Goal: Task Accomplishment & Management: Manage account settings

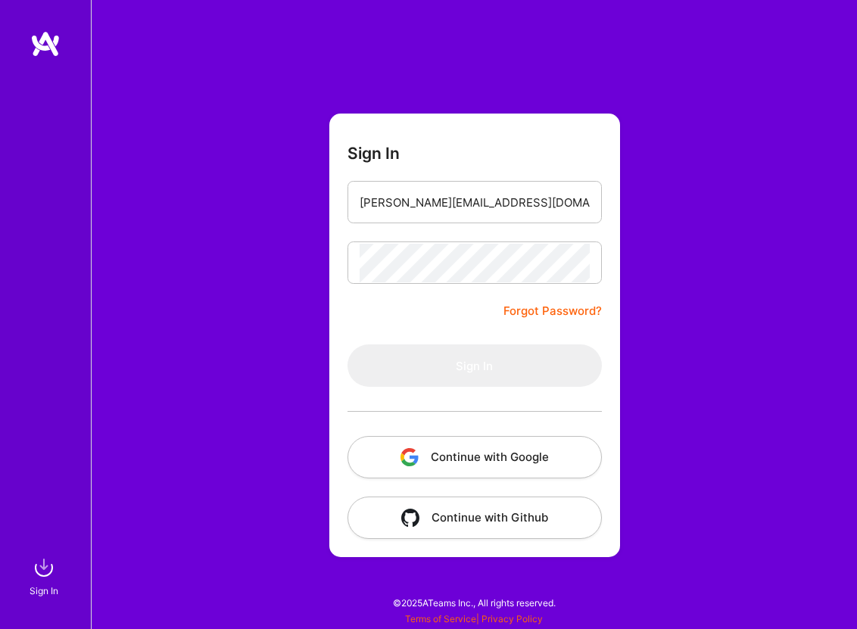
click at [469, 456] on button "Continue with Google" at bounding box center [474, 457] width 254 height 42
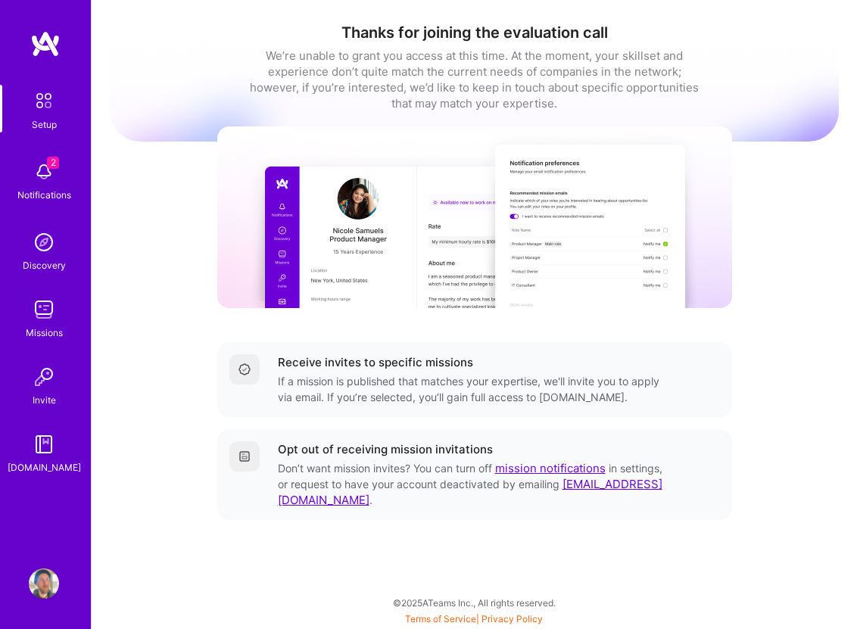
click at [66, 189] on div "Notifications" at bounding box center [44, 195] width 54 height 16
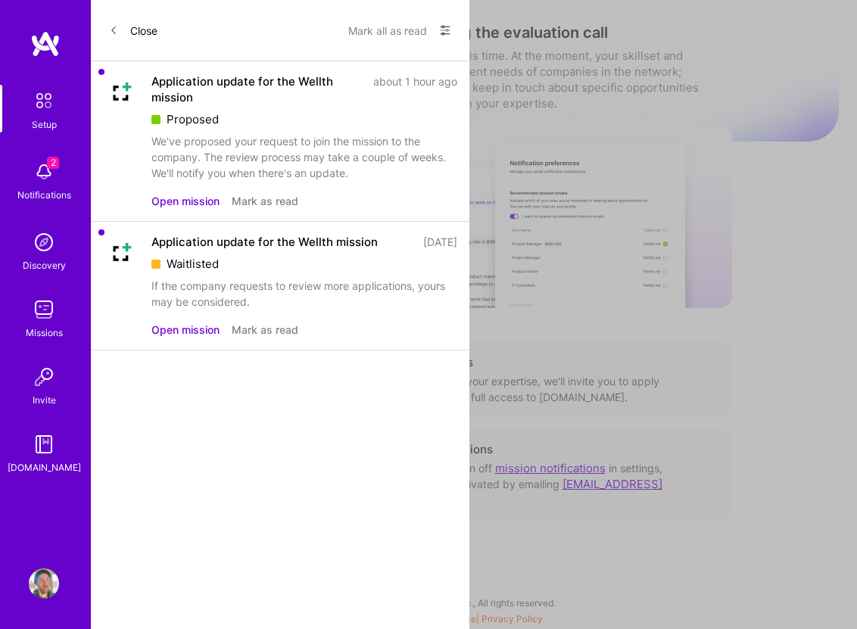
click at [187, 202] on button "Open mission" at bounding box center [185, 201] width 68 height 16
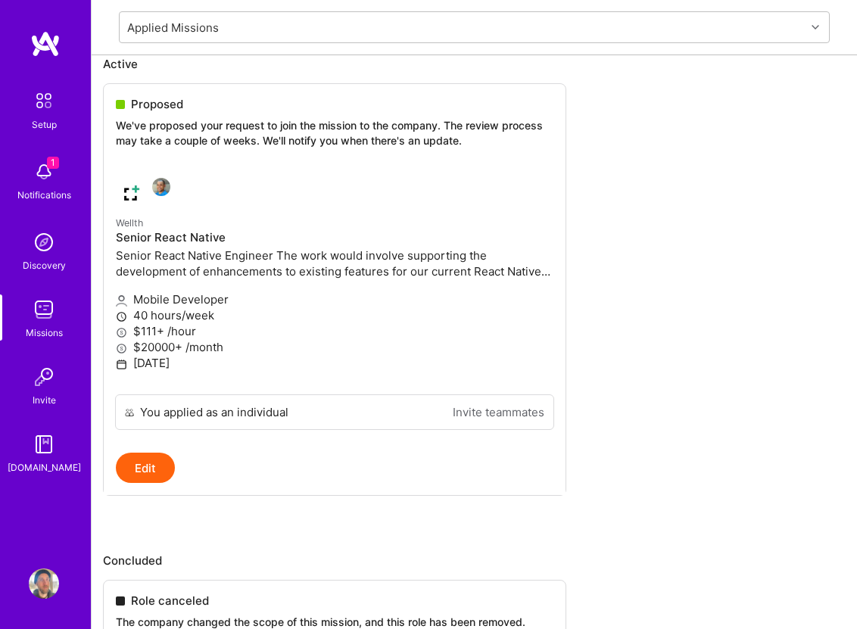
scroll to position [147, 0]
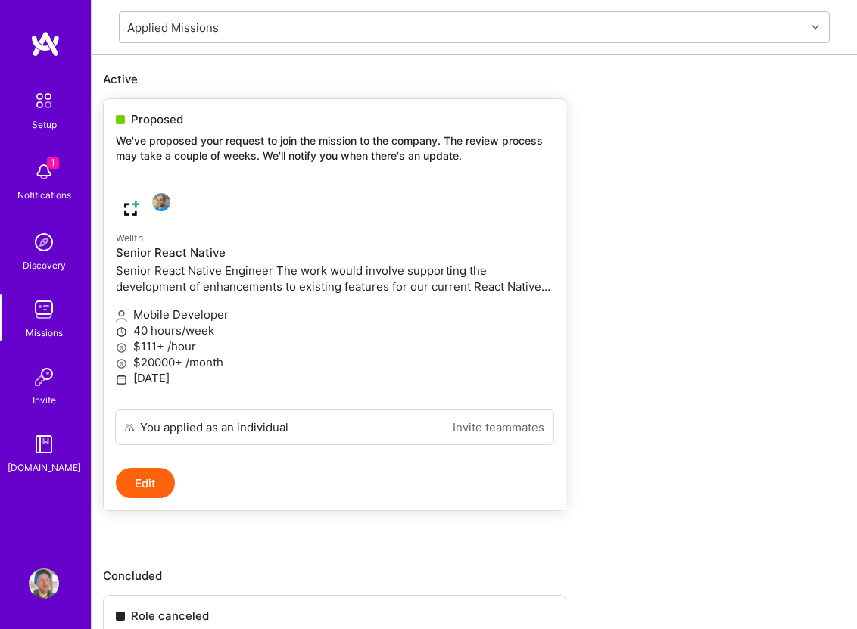
click at [248, 277] on p "Senior React Native Engineer The work would involve supporting the development …" at bounding box center [334, 279] width 437 height 32
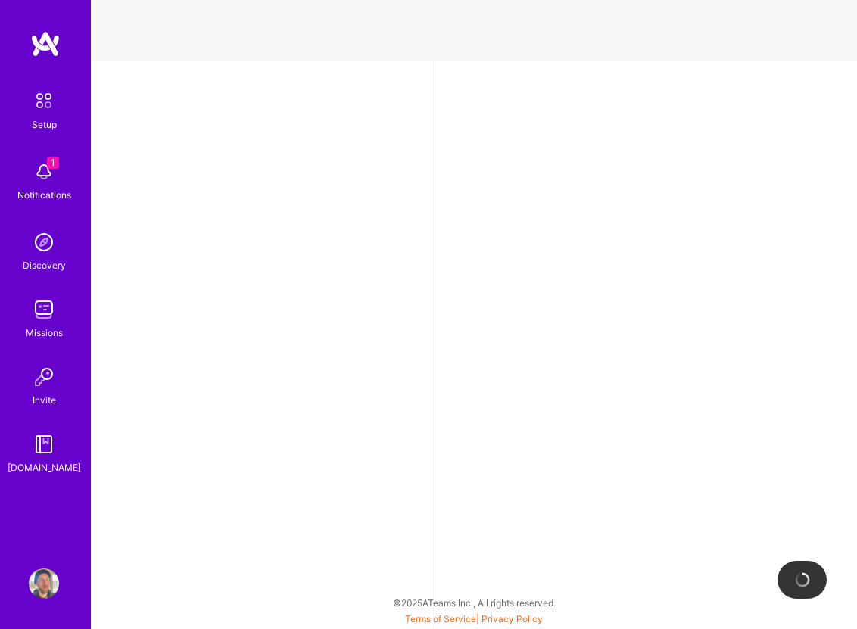
select select "US"
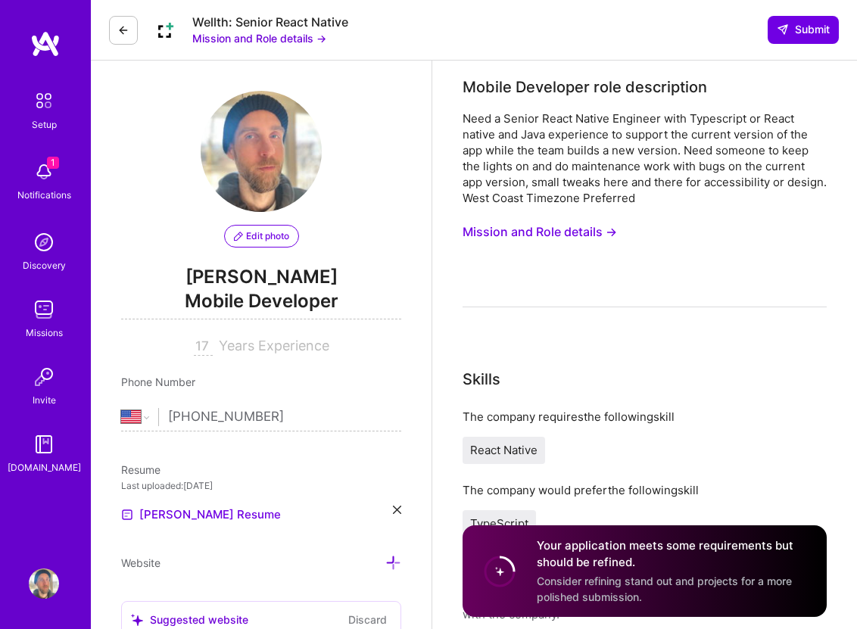
click at [542, 160] on div "Need a Senior React Native Engineer with Typescript or React native and Java ex…" at bounding box center [644, 158] width 364 height 95
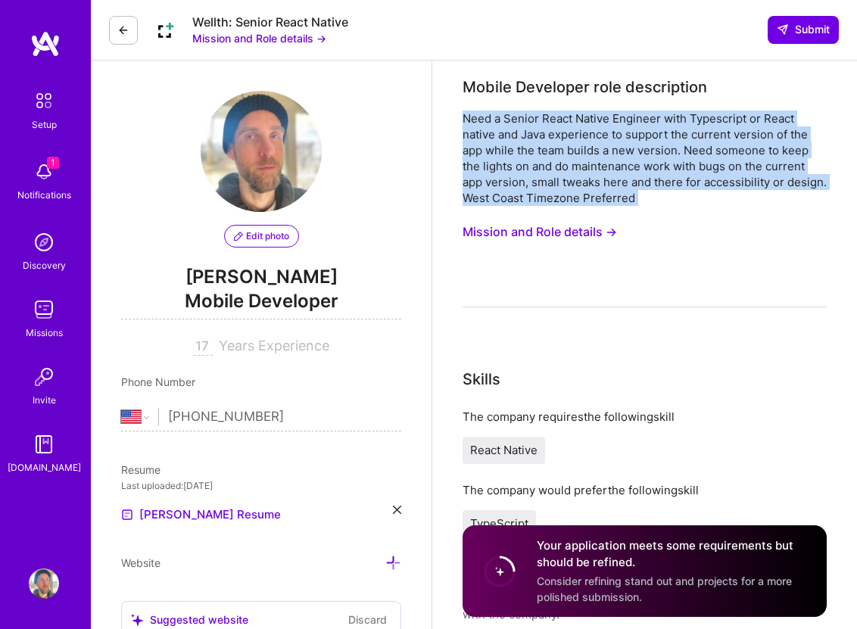
click at [542, 160] on div "Need a Senior React Native Engineer with Typescript or React native and Java ex…" at bounding box center [644, 158] width 364 height 95
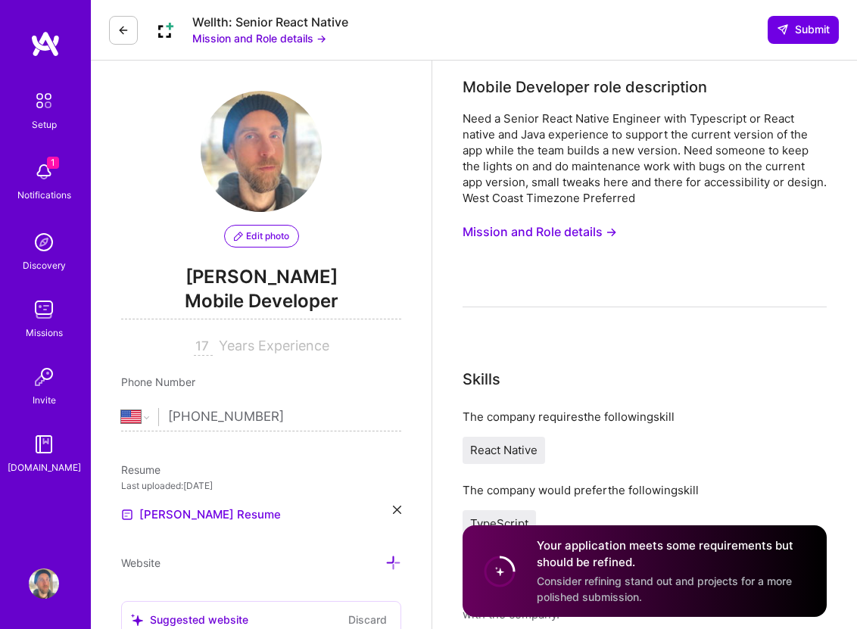
click at [548, 168] on div "Need a Senior React Native Engineer with Typescript or React native and Java ex…" at bounding box center [644, 158] width 364 height 95
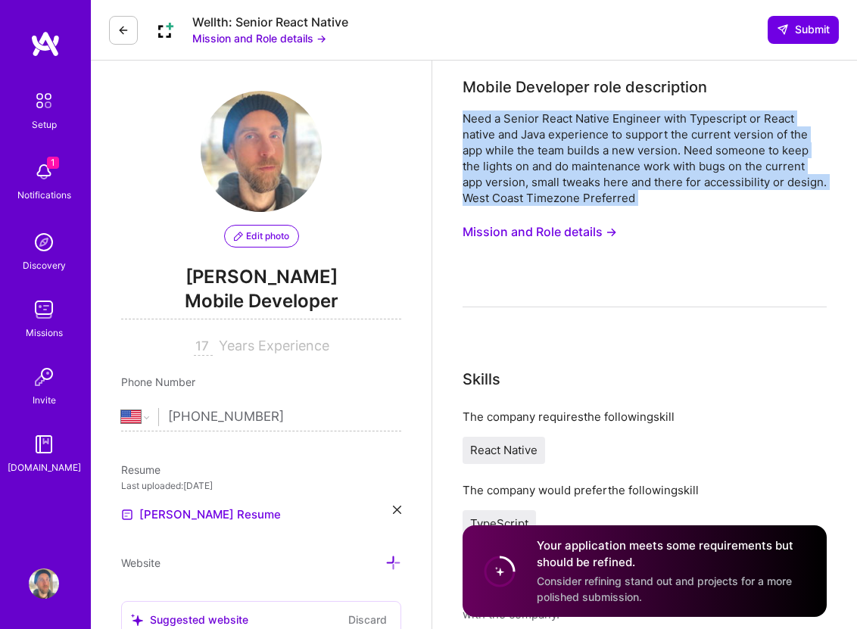
click at [548, 168] on div "Need a Senior React Native Engineer with Typescript or React native and Java ex…" at bounding box center [644, 158] width 364 height 95
click at [565, 161] on div "Need a Senior React Native Engineer with Typescript or React native and Java ex…" at bounding box center [644, 158] width 364 height 95
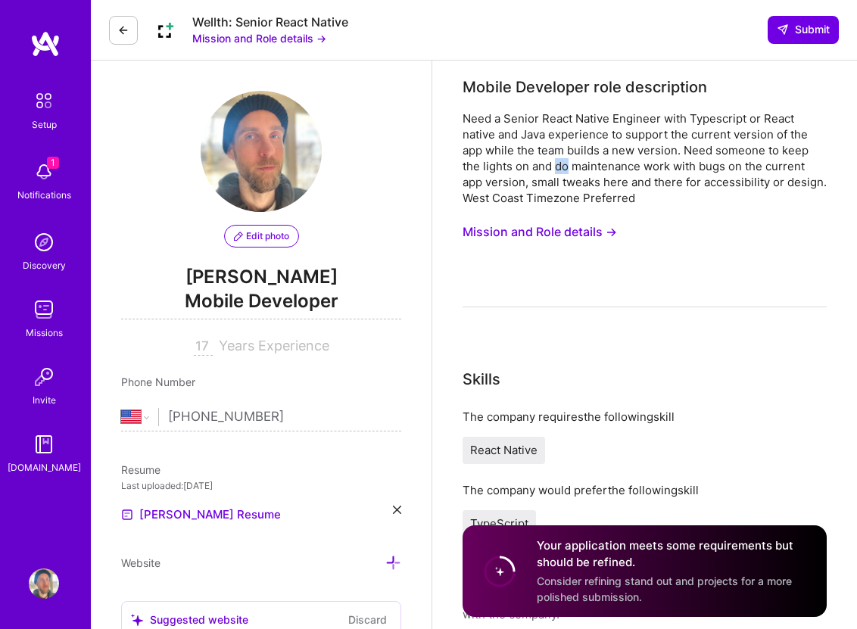
click at [565, 161] on div "Need a Senior React Native Engineer with Typescript or React native and Java ex…" at bounding box center [644, 158] width 364 height 95
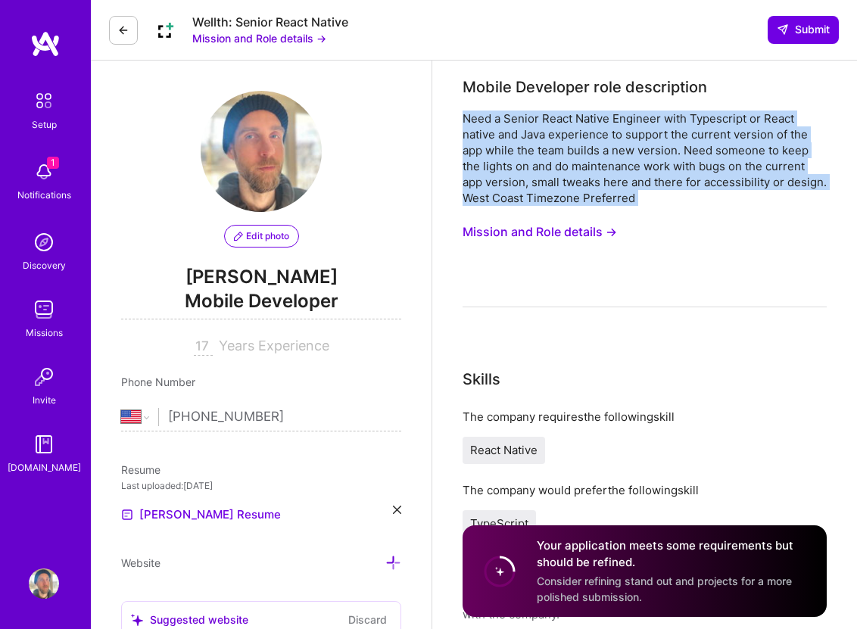
click at [565, 161] on div "Need a Senior React Native Engineer with Typescript or React native and Java ex…" at bounding box center [644, 158] width 364 height 95
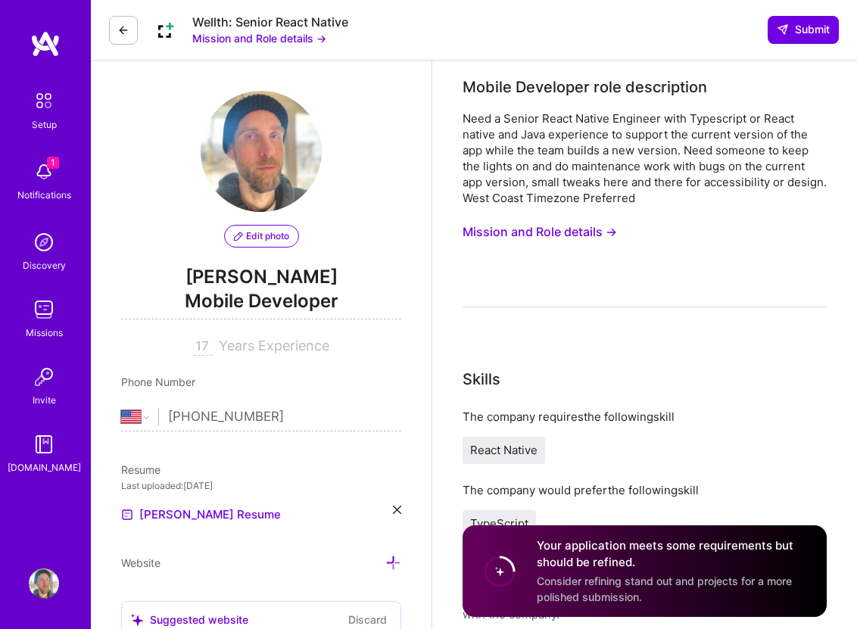
click at [651, 294] on div "Need a Senior React Native Engineer with Typescript or React native and Java ex…" at bounding box center [644, 209] width 364 height 197
click at [802, 33] on span "Submit" at bounding box center [803, 29] width 53 height 15
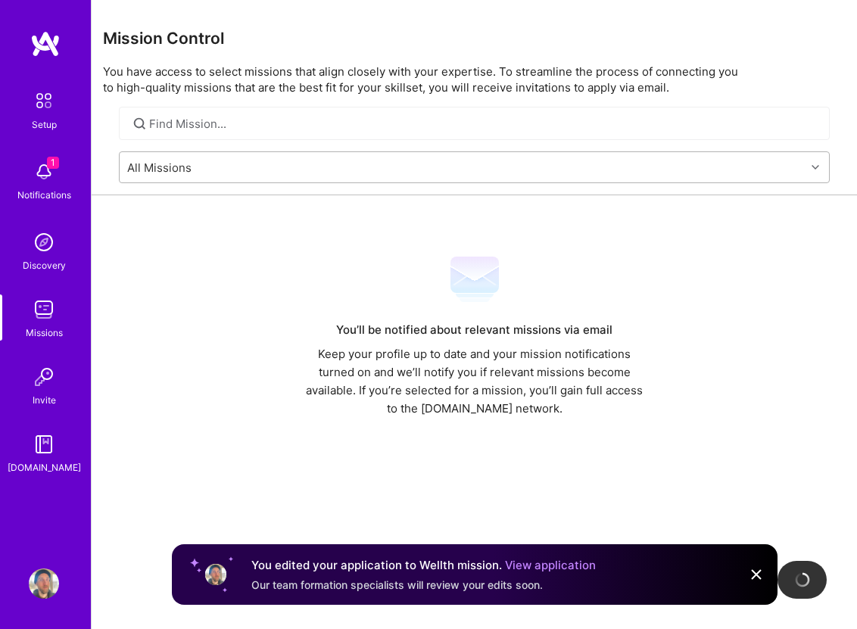
click at [213, 164] on div "All Missions" at bounding box center [463, 167] width 686 height 30
click at [254, 170] on div "All Missions" at bounding box center [463, 167] width 686 height 30
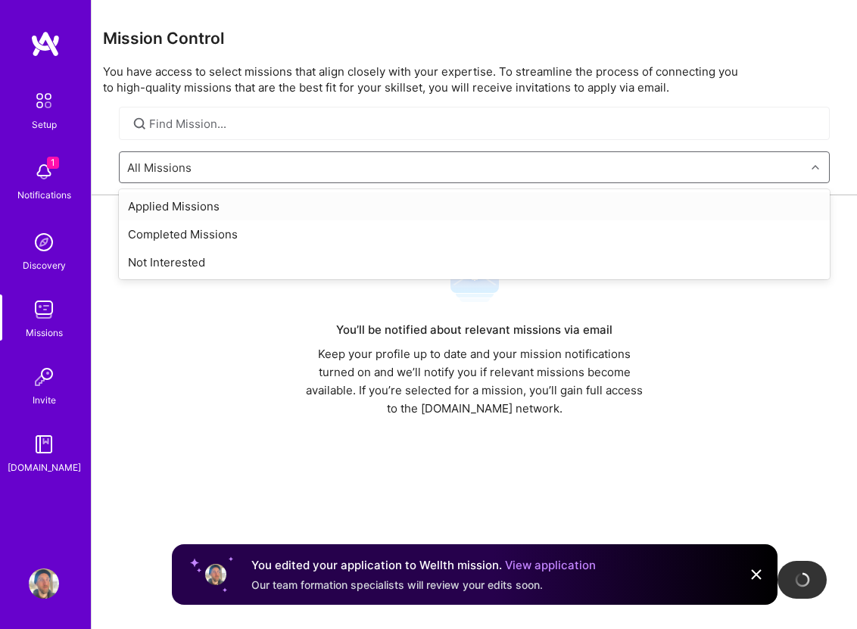
click at [263, 203] on div "Applied Missions" at bounding box center [474, 206] width 711 height 28
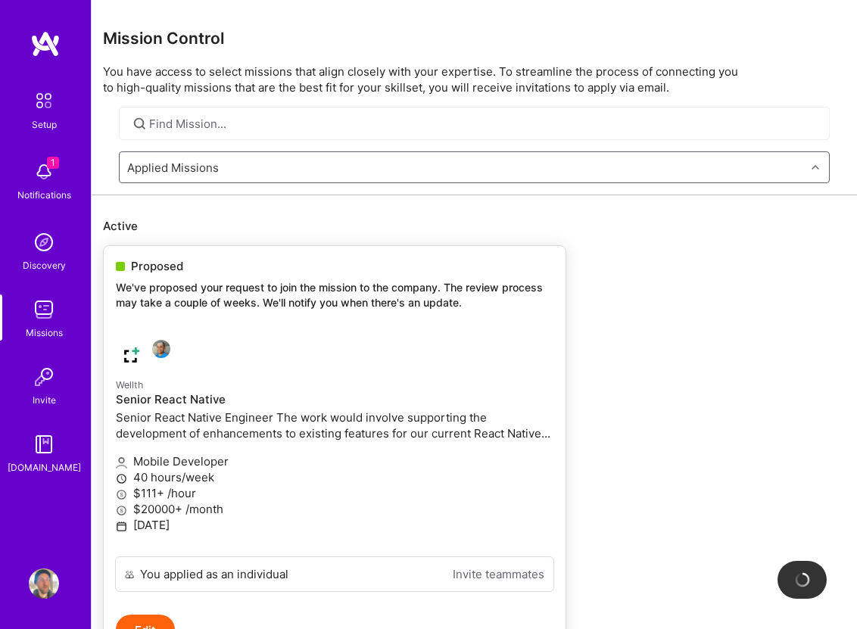
scroll to position [124, 0]
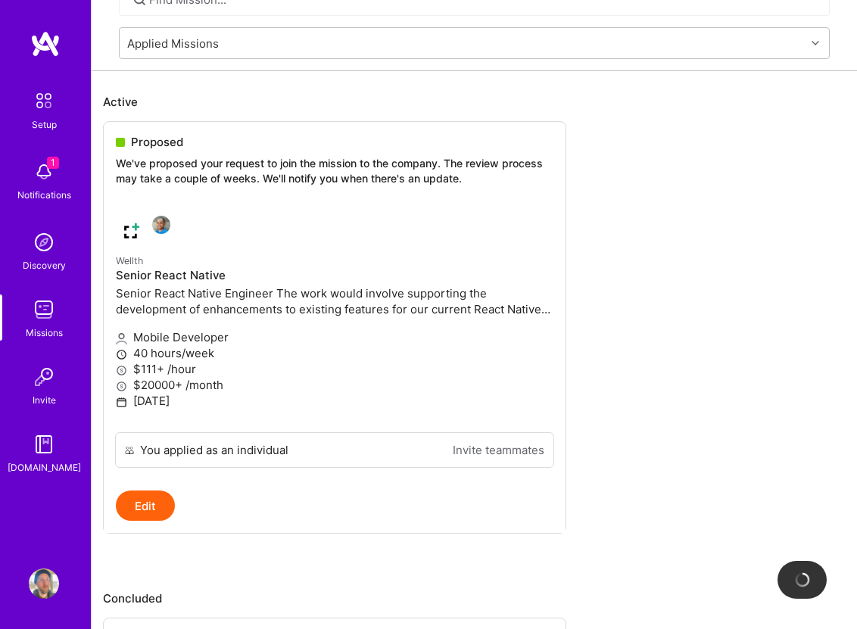
click at [47, 106] on img at bounding box center [44, 101] width 32 height 32
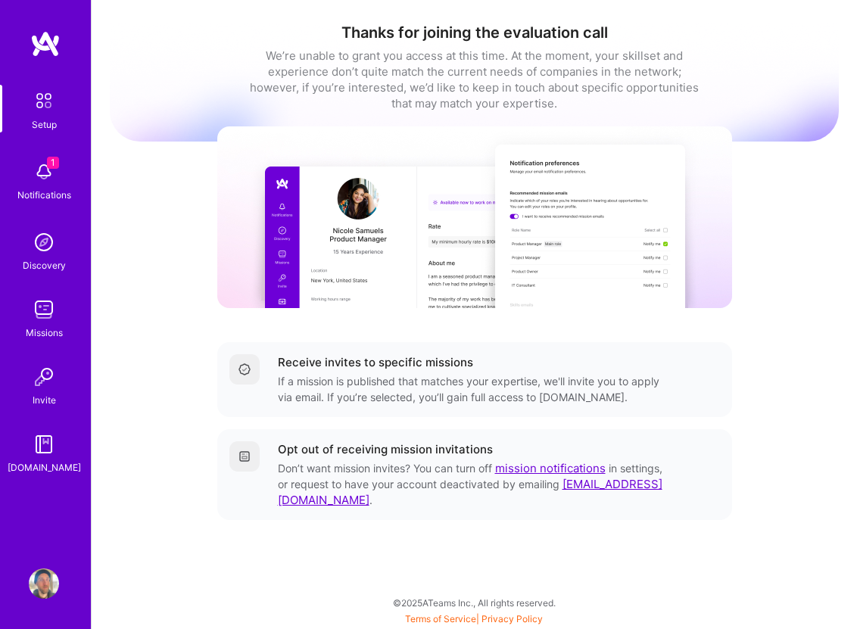
click at [55, 184] on img at bounding box center [44, 172] width 30 height 30
click at [65, 251] on link "Discovery" at bounding box center [44, 250] width 94 height 46
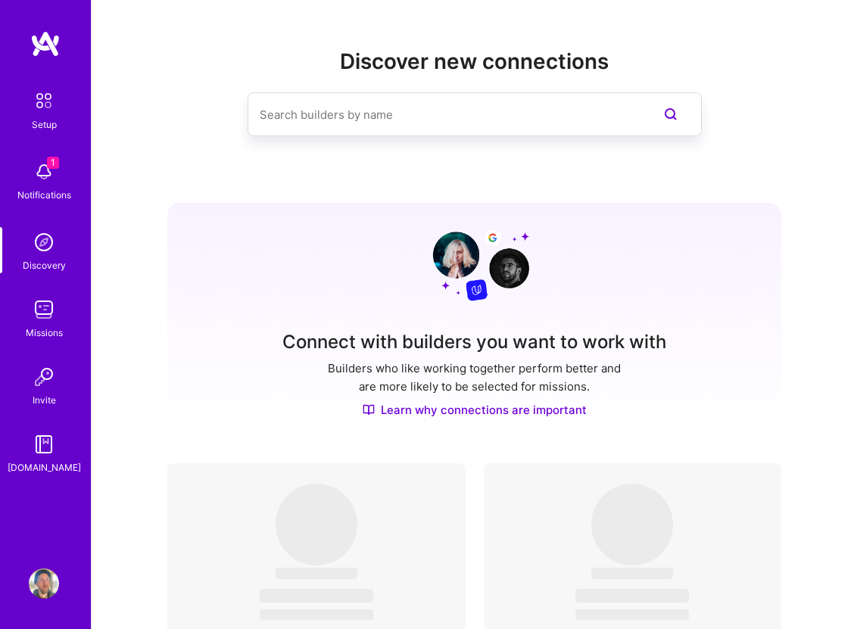
click at [54, 314] on img at bounding box center [44, 309] width 30 height 30
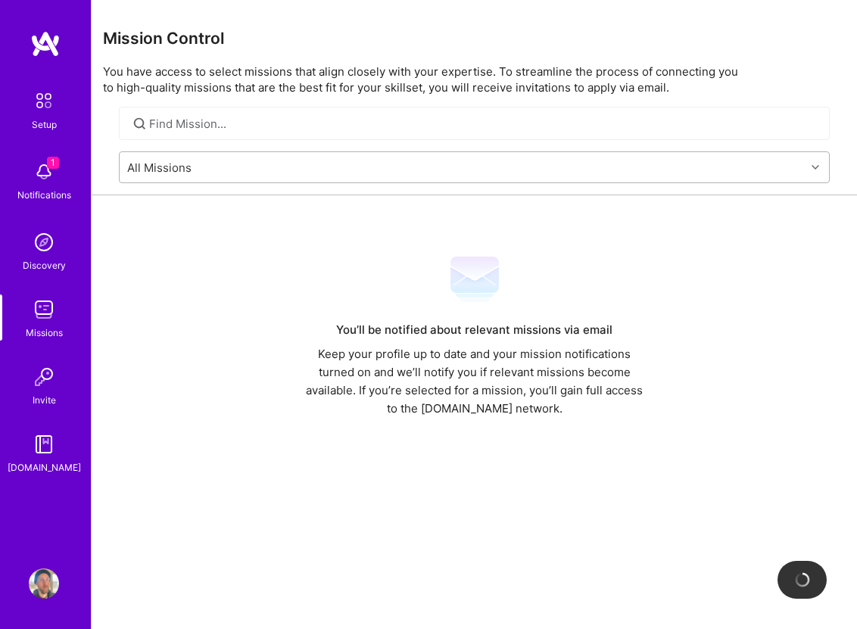
click at [246, 167] on div "All Missions" at bounding box center [463, 167] width 686 height 30
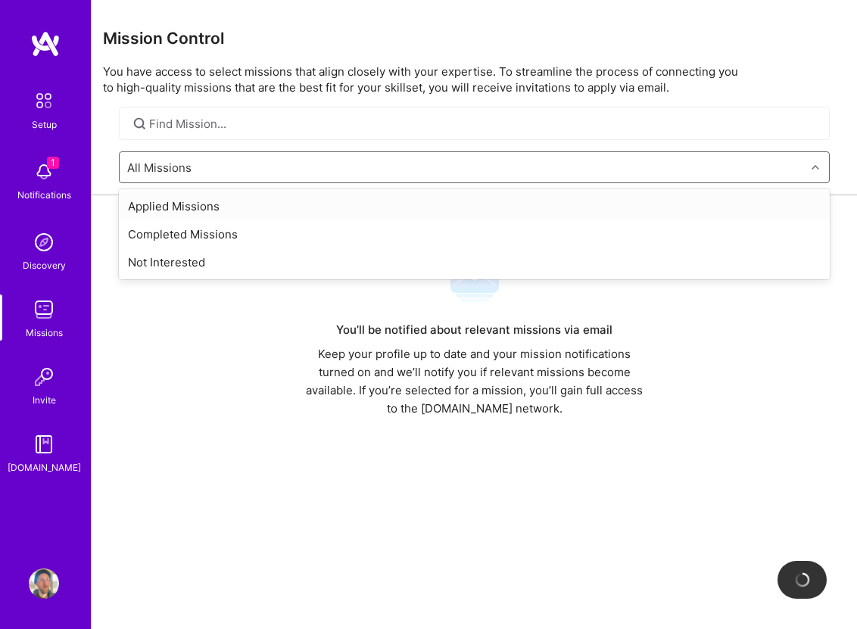
click at [242, 142] on form "option Applied Missions focused, 2 of 4. 3 results available. Use Up and Down t…" at bounding box center [474, 167] width 765 height 55
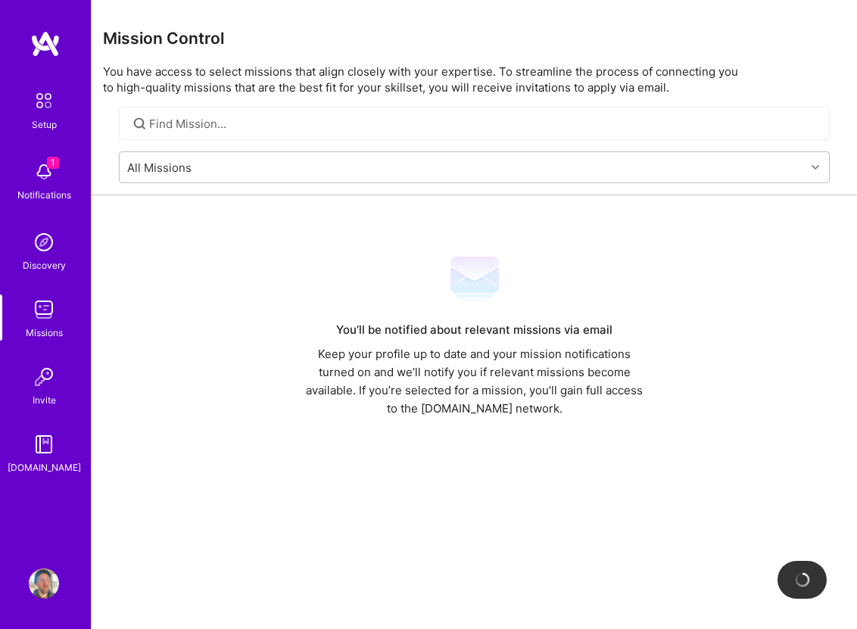
click at [45, 587] on img at bounding box center [44, 583] width 30 height 30
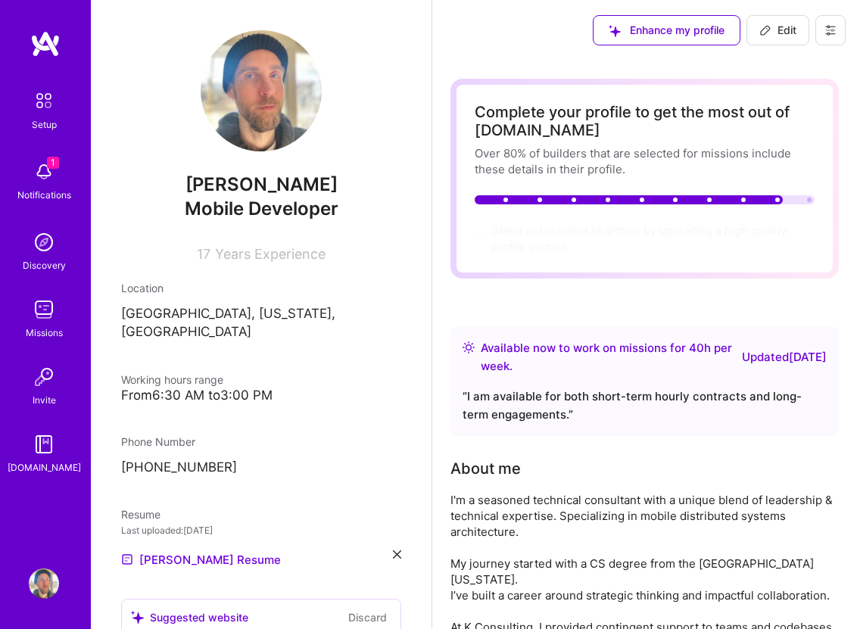
click at [832, 31] on icon at bounding box center [830, 30] width 12 height 12
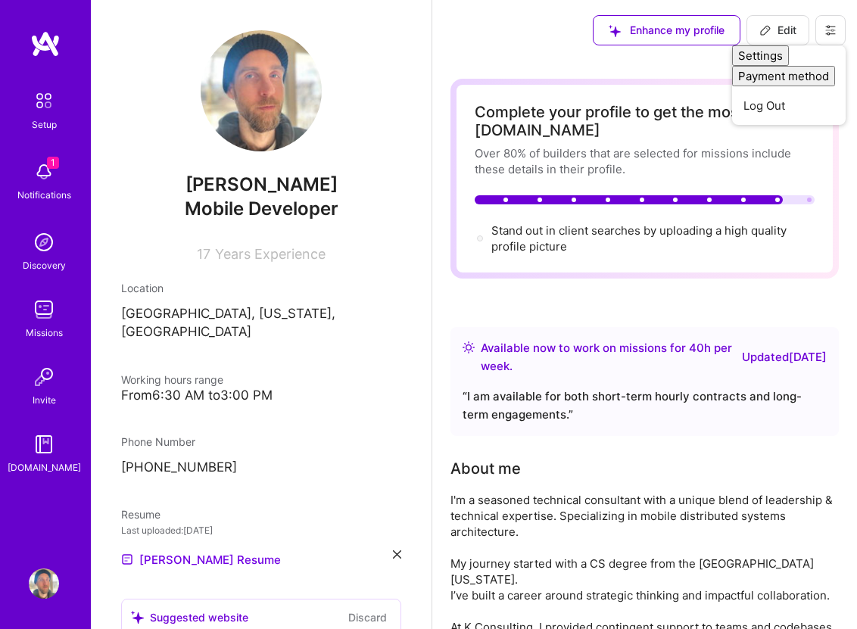
click at [774, 21] on button "Edit" at bounding box center [777, 30] width 63 height 30
select select "US"
select select "Right Now"
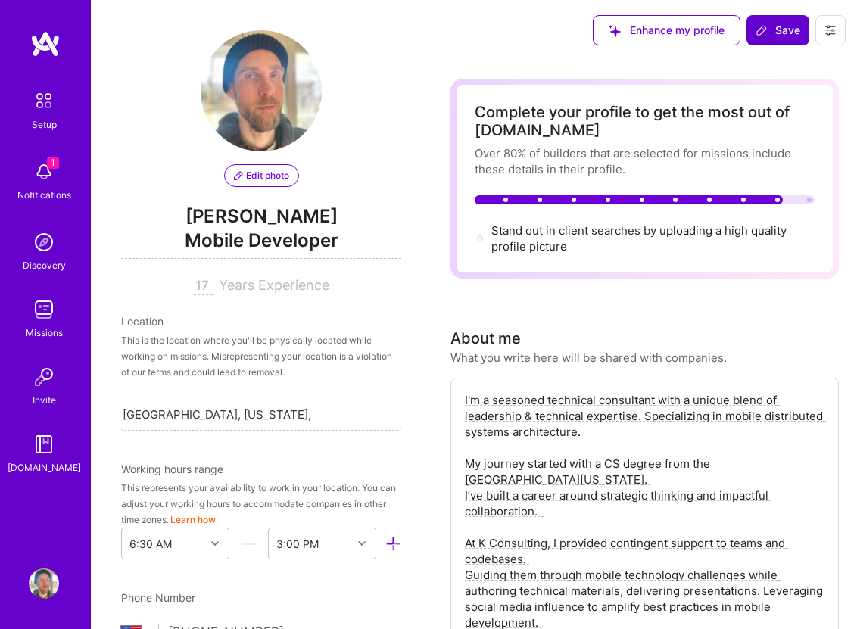
scroll to position [661, 0]
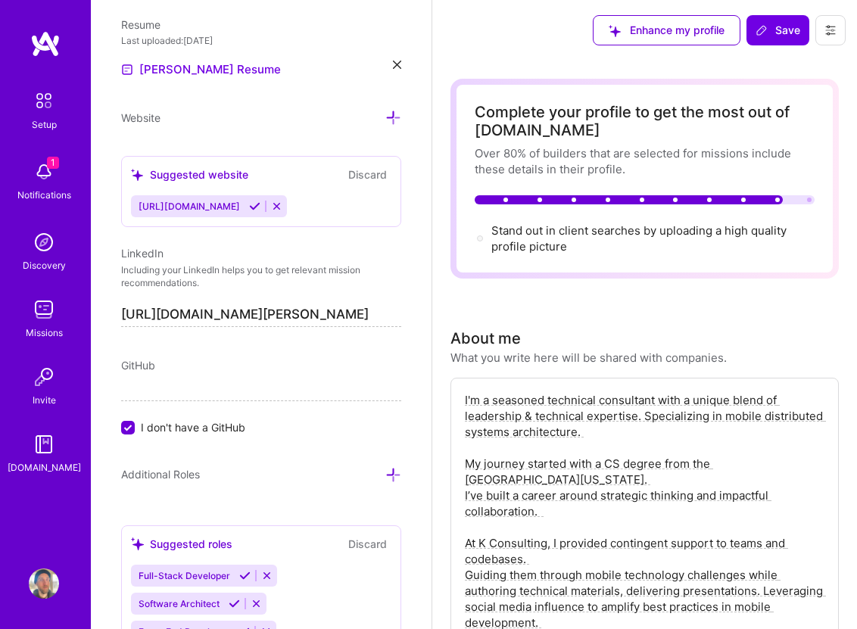
click at [282, 207] on icon at bounding box center [276, 206] width 11 height 11
click at [376, 167] on button "Discard" at bounding box center [368, 174] width 48 height 17
click at [392, 120] on icon at bounding box center [393, 118] width 16 height 16
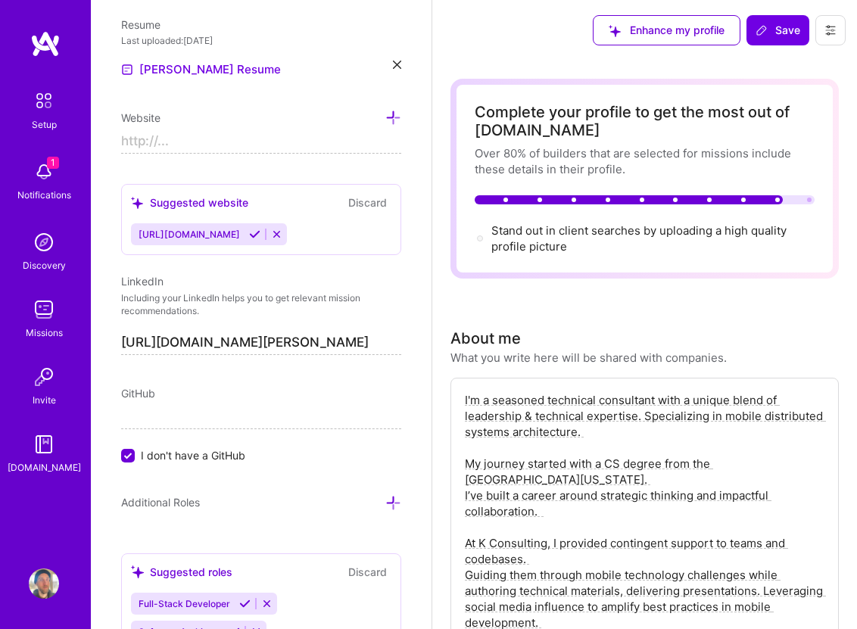
click at [266, 142] on input at bounding box center [261, 141] width 280 height 24
type input "[URL][DOMAIN_NAME]"
click at [392, 123] on icon at bounding box center [393, 118] width 16 height 16
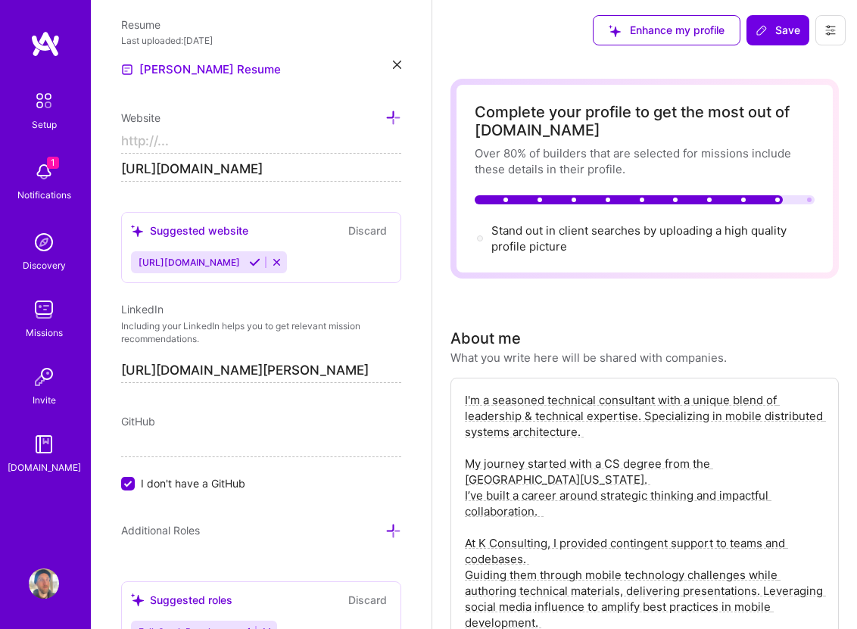
click at [291, 132] on input at bounding box center [261, 141] width 280 height 24
paste input "[URL][DOMAIN_NAME]"
type input "[URL][DOMAIN_NAME][PERSON_NAME]"
click at [228, 200] on div "Edit photo [PERSON_NAME] Mobile Developer 17 Years Experience Location This is …" at bounding box center [261, 314] width 341 height 629
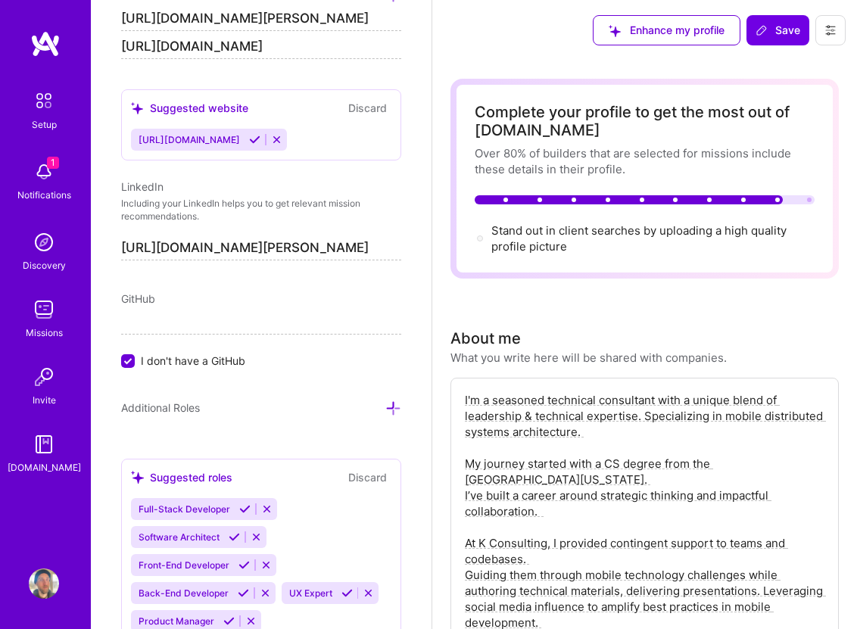
scroll to position [786, 0]
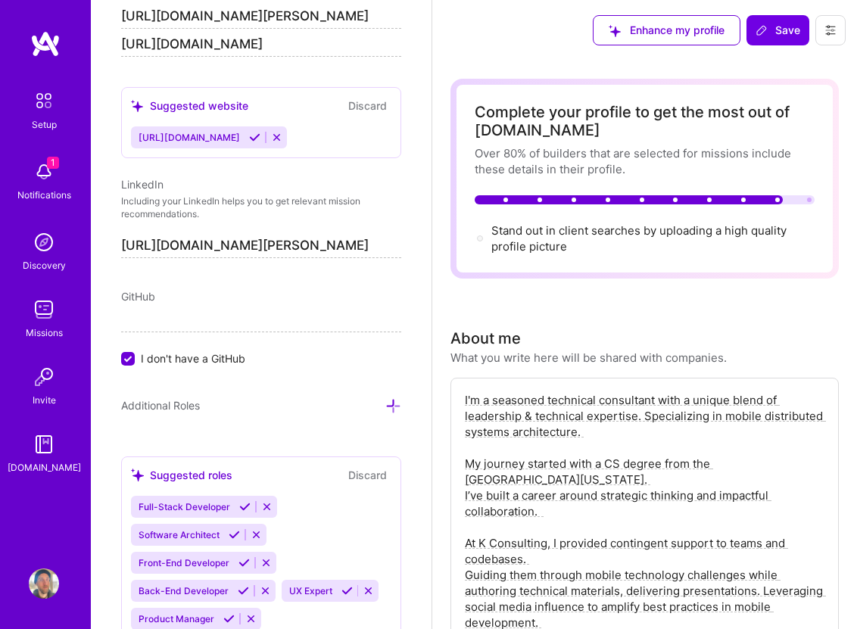
click at [190, 307] on div "GitHub I don't have a GitHub" at bounding box center [261, 327] width 280 height 78
click at [148, 353] on span "I don't have a GitHub" at bounding box center [193, 358] width 104 height 16
click at [136, 353] on input "I don't have a GitHub" at bounding box center [130, 360] width 14 height 14
type input "[URL][DOMAIN_NAME]"
click at [247, 402] on div "Additional Roles" at bounding box center [261, 405] width 280 height 17
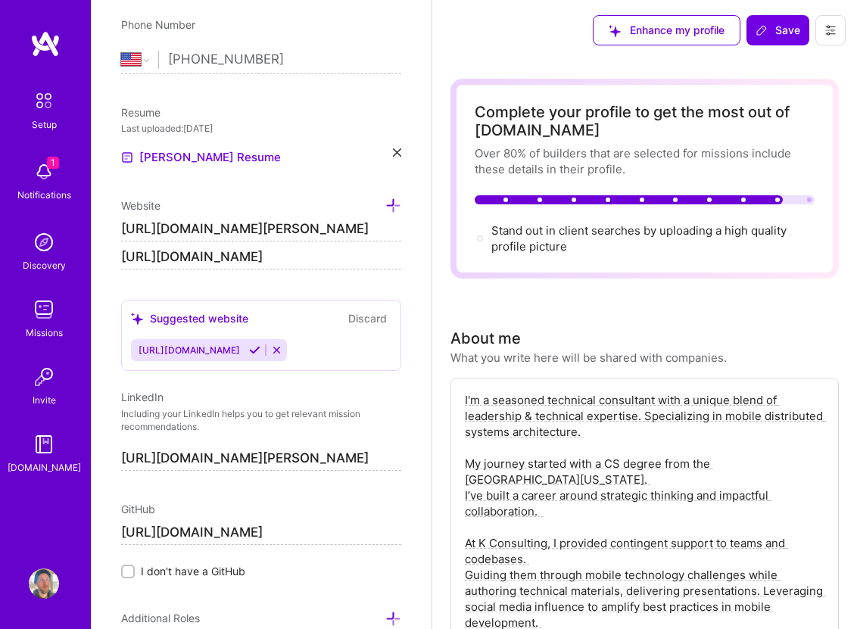
scroll to position [585, 0]
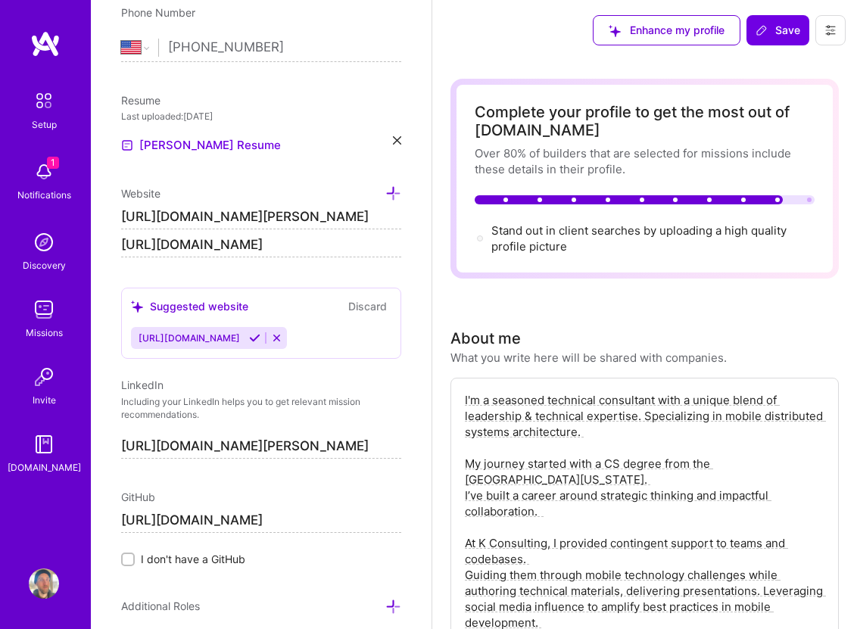
click at [381, 303] on button "Discard" at bounding box center [368, 305] width 48 height 17
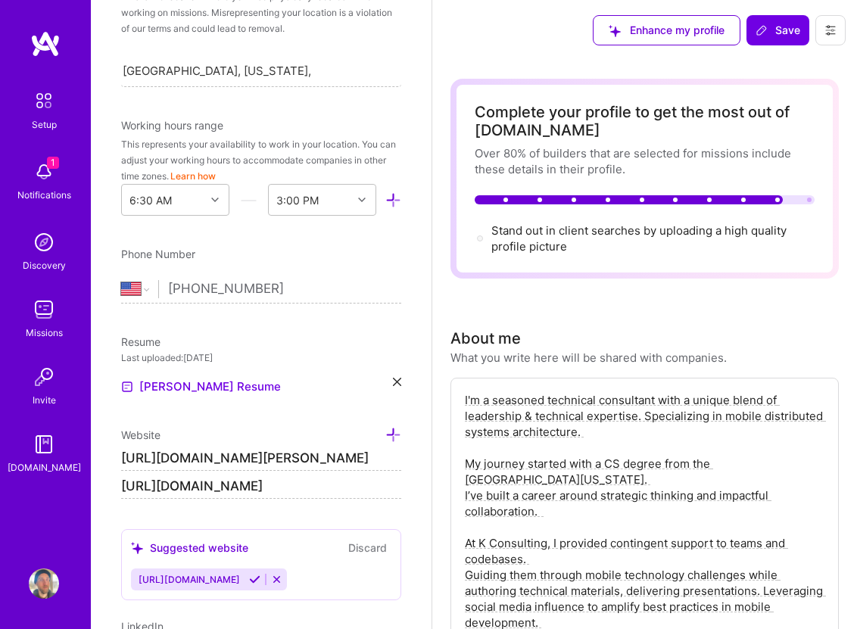
scroll to position [437, 0]
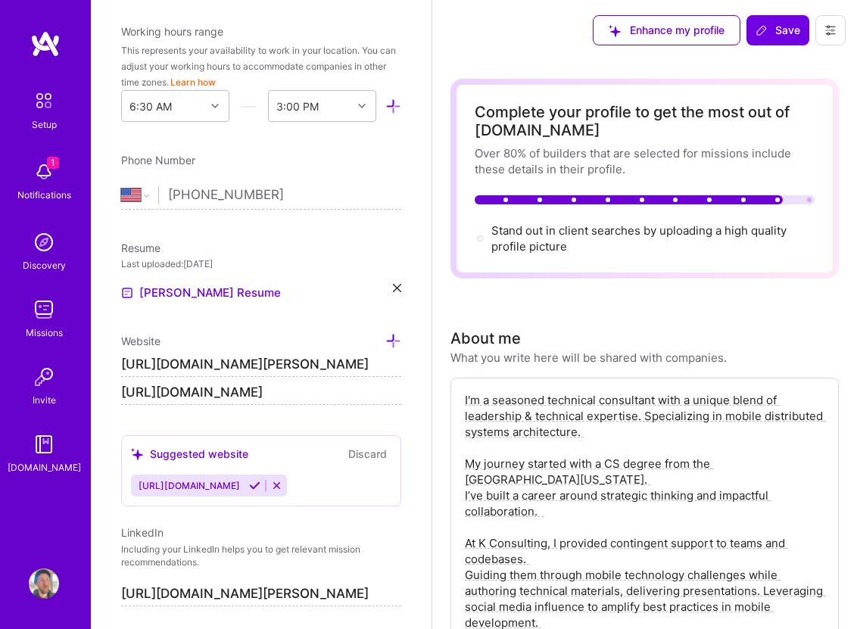
click at [260, 486] on icon at bounding box center [254, 485] width 11 height 11
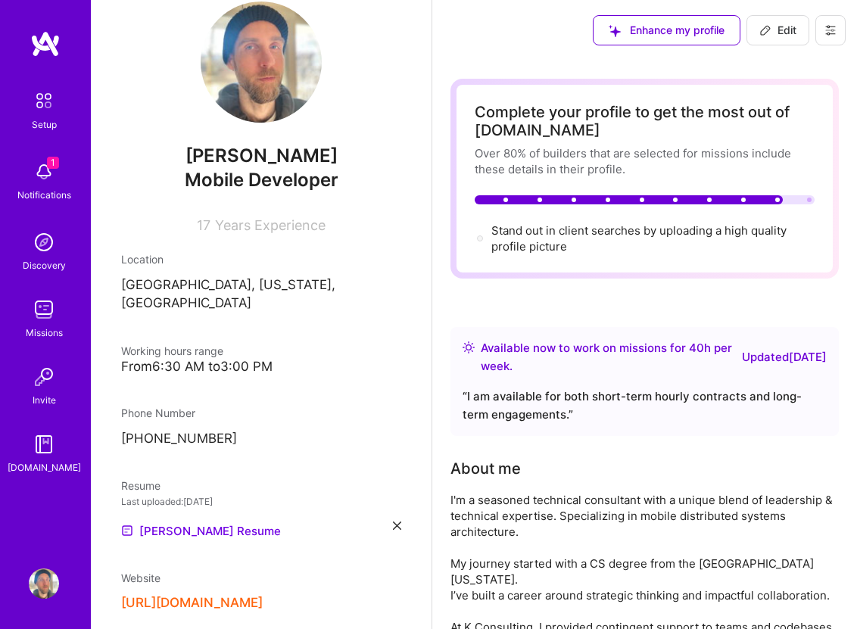
scroll to position [0, 0]
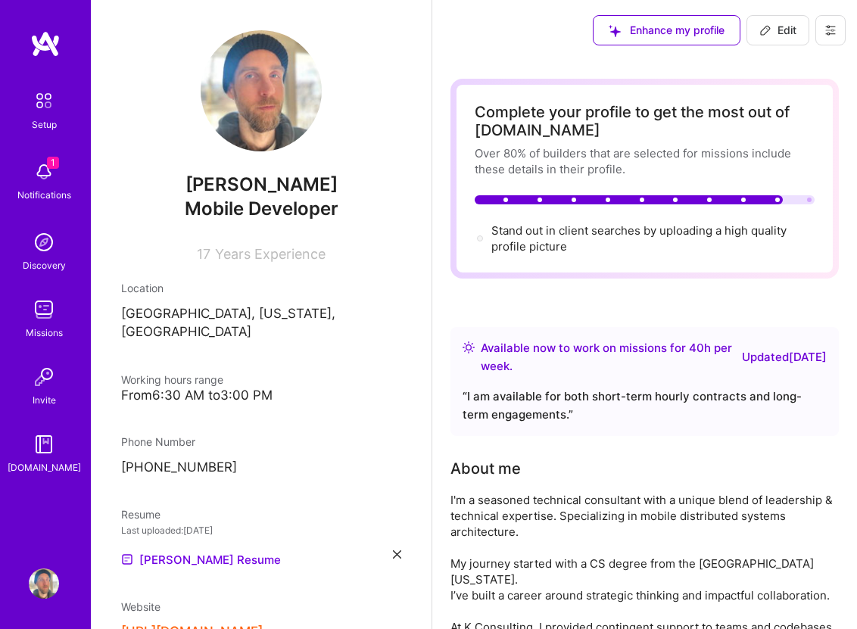
click at [793, 35] on span "Edit" at bounding box center [777, 30] width 37 height 15
select select "US"
select select "Right Now"
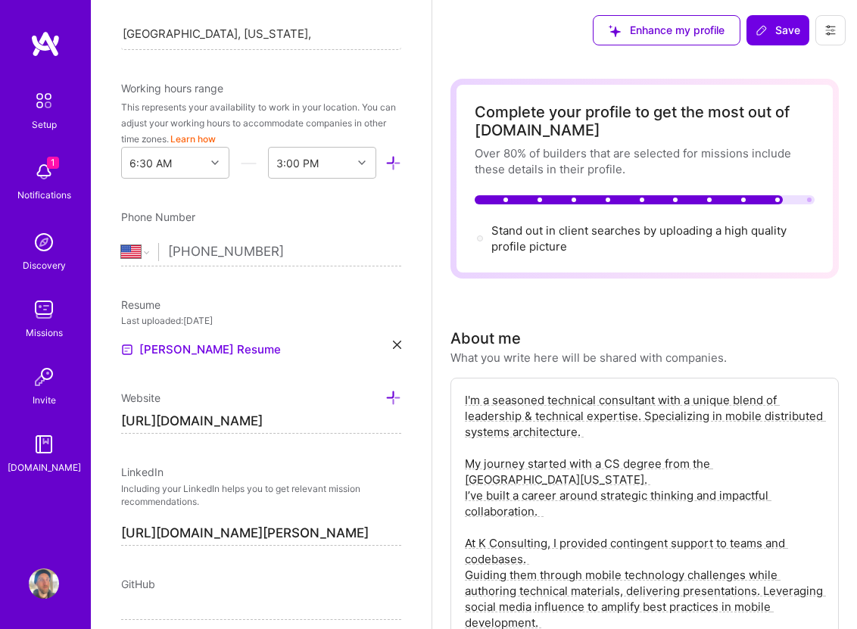
scroll to position [457, 0]
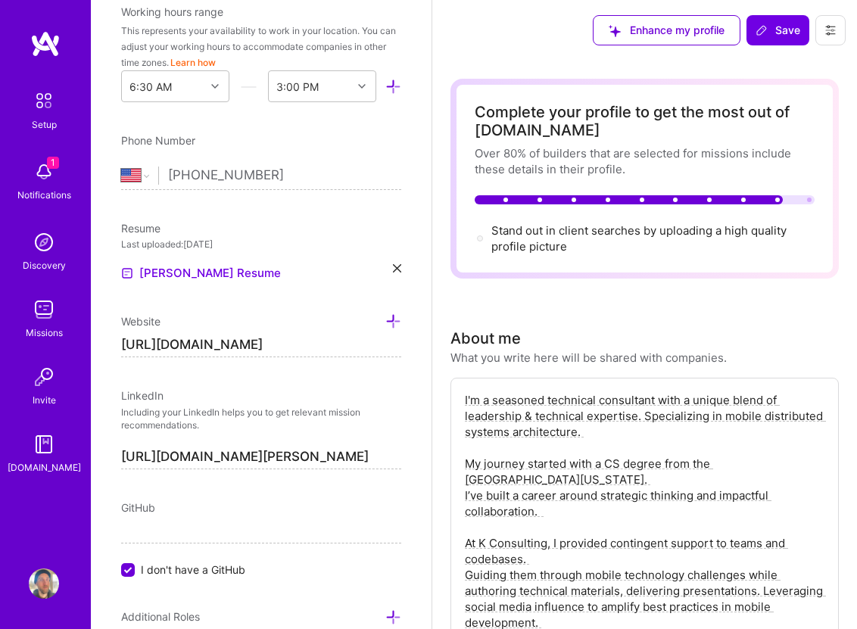
click at [344, 339] on input "[URL][DOMAIN_NAME]" at bounding box center [261, 345] width 280 height 24
type input "[URL][DOMAIN_NAME]"
click at [383, 316] on div "Website" at bounding box center [261, 321] width 280 height 17
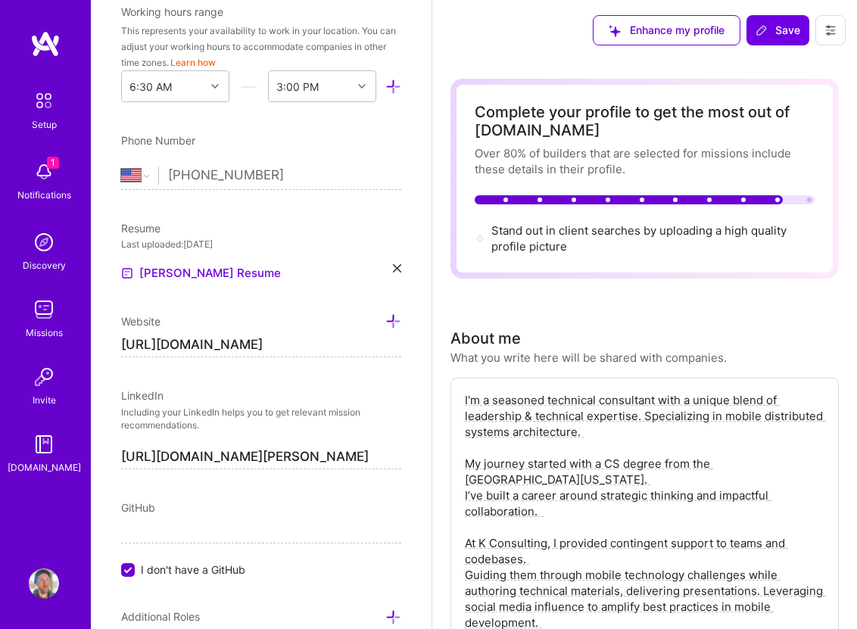
click at [386, 316] on icon at bounding box center [393, 321] width 16 height 16
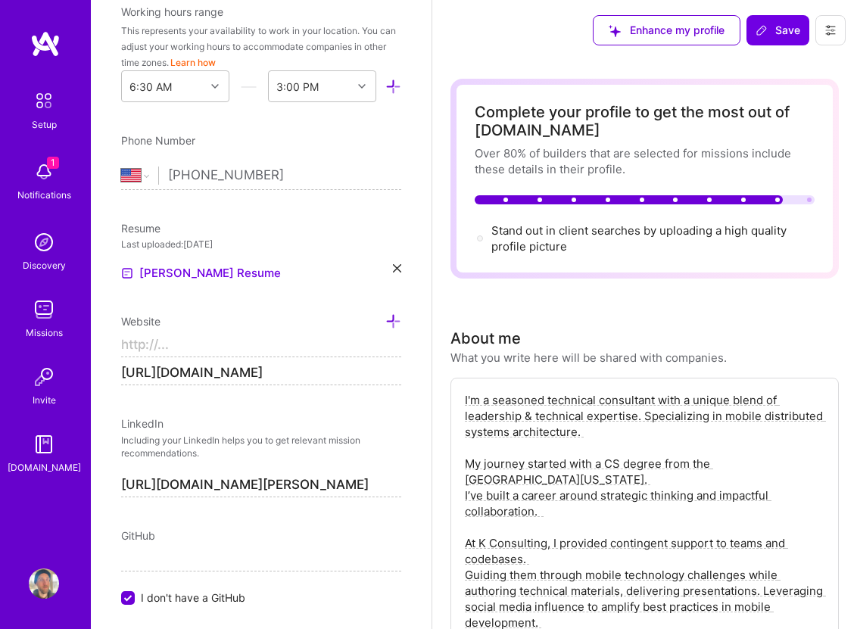
click at [240, 344] on input at bounding box center [261, 345] width 280 height 24
type input "[URL][DOMAIN_NAME]"
click at [392, 319] on icon at bounding box center [393, 321] width 16 height 16
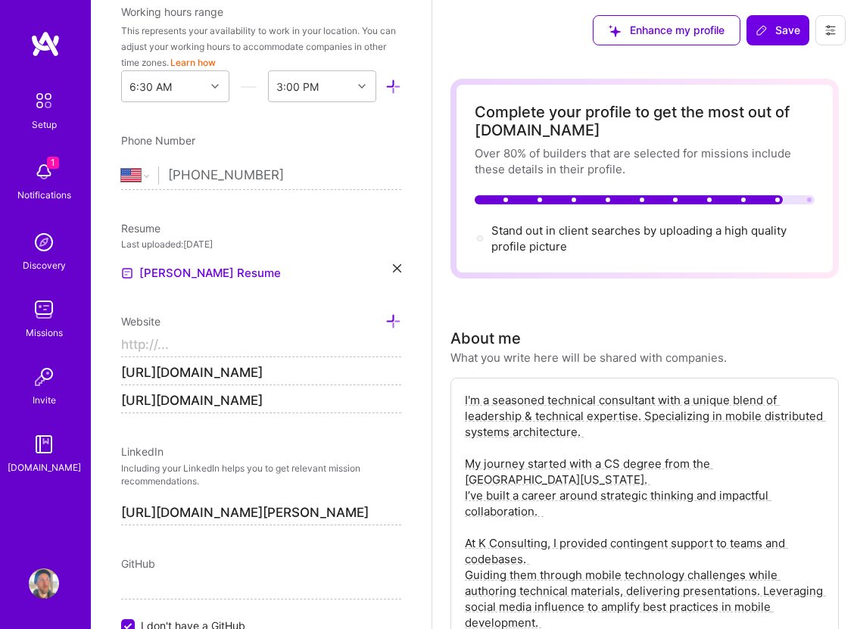
click at [323, 342] on input at bounding box center [261, 345] width 280 height 24
paste input "[URL][DOMAIN_NAME]"
type input "[URL][DOMAIN_NAME][PERSON_NAME]"
click at [397, 324] on icon at bounding box center [393, 321] width 16 height 16
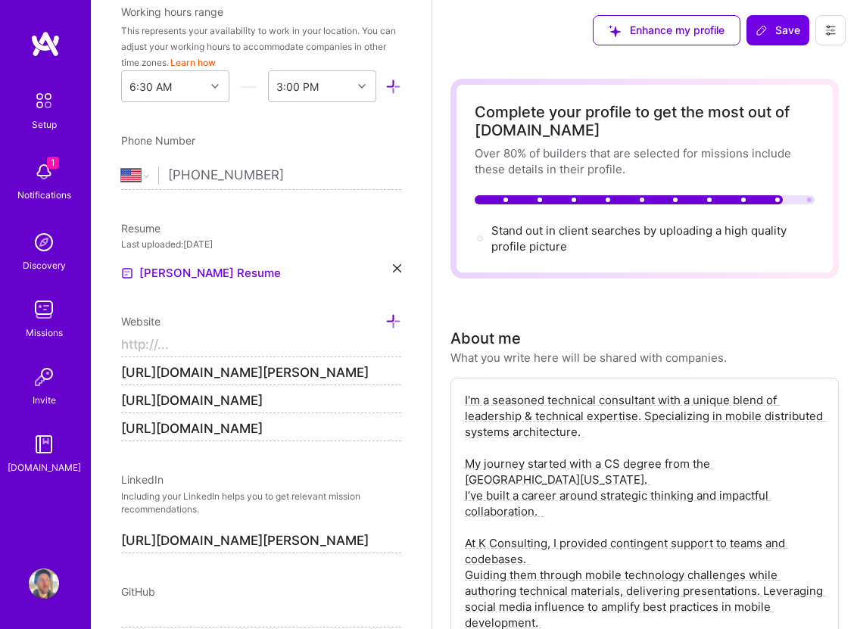
click at [338, 346] on input at bounding box center [261, 345] width 280 height 24
paste input "[URL][DOMAIN_NAME][PERSON_NAME]"
type input "[URL][DOMAIN_NAME][PERSON_NAME]"
type input "https://"
click at [241, 463] on div "Edit photo [PERSON_NAME] Mobile Developer 17 Years Experience Location This is …" at bounding box center [261, 314] width 341 height 629
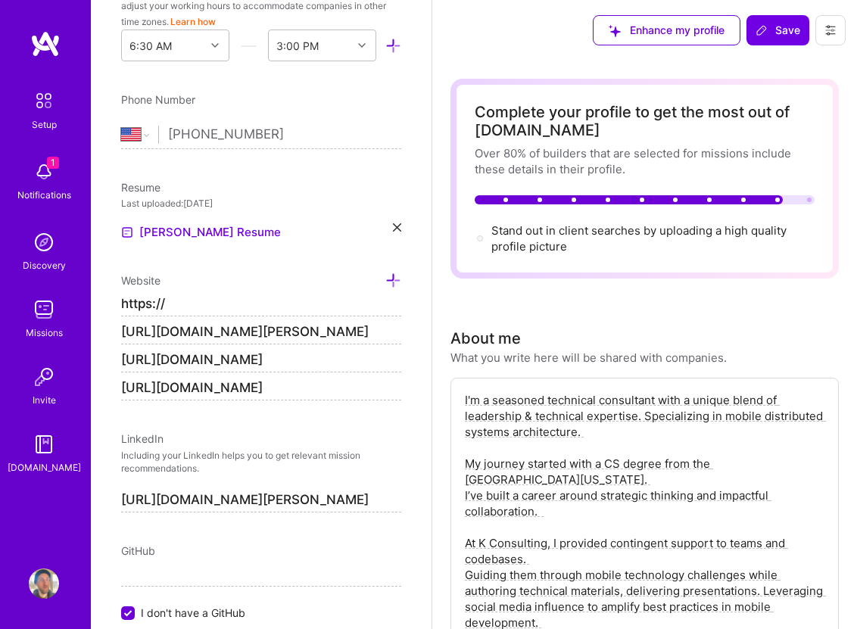
scroll to position [518, 0]
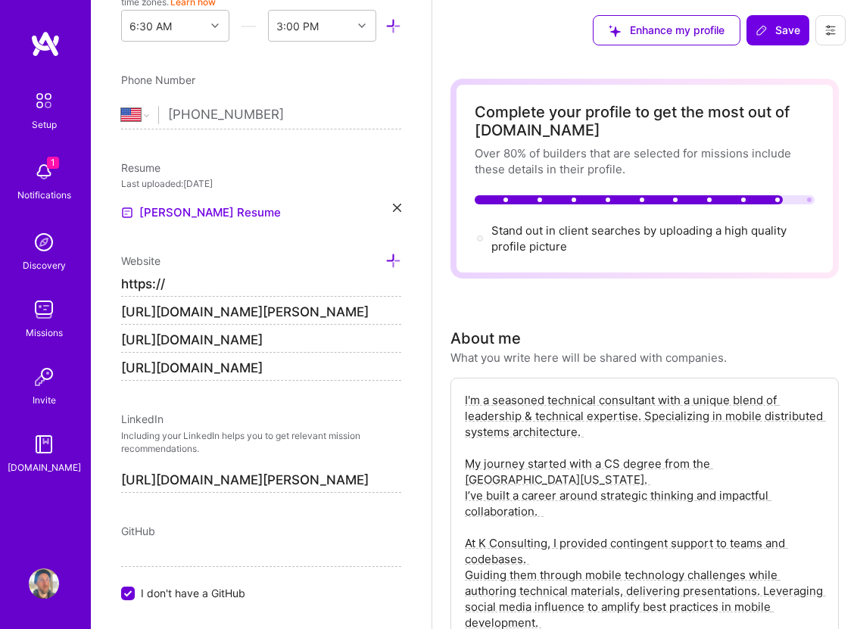
click at [273, 285] on input "https://" at bounding box center [261, 284] width 280 height 24
type input "https://"
click at [328, 275] on input "https://" at bounding box center [261, 284] width 280 height 24
click at [310, 308] on input "[URL][DOMAIN_NAME][PERSON_NAME]" at bounding box center [261, 312] width 280 height 24
type input "https://"
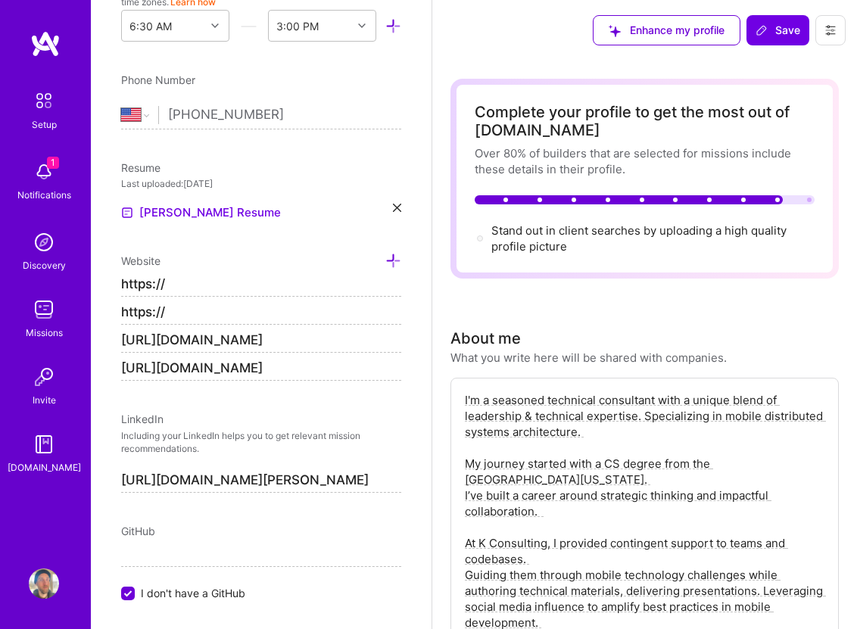
click at [296, 292] on input "https://" at bounding box center [261, 284] width 280 height 24
paste input "[URL][DOMAIN_NAME][PERSON_NAME]"
paste input
type input "[URL][DOMAIN_NAME][PERSON_NAME]"
click at [319, 313] on input "https://" at bounding box center [261, 312] width 280 height 24
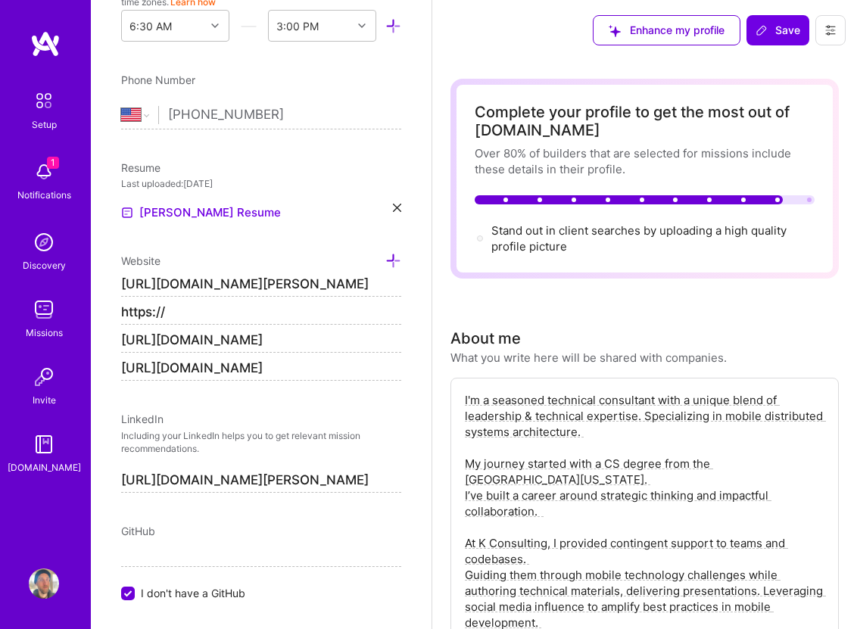
click at [390, 343] on input "[URL][DOMAIN_NAME]" at bounding box center [261, 340] width 280 height 24
type input "https://"
click at [375, 316] on input "https://" at bounding box center [261, 312] width 280 height 24
paste input "[DOMAIN_NAME][URL]"
type input "[URL][DOMAIN_NAME]"
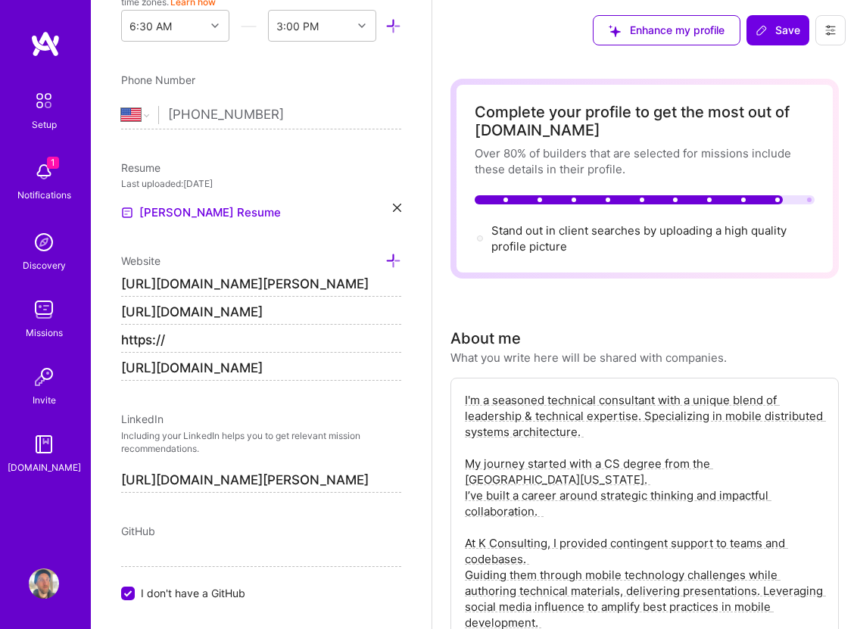
click at [339, 334] on input "https://" at bounding box center [261, 340] width 280 height 24
type input "[URL][DOMAIN_NAME]"
type input "https://"
paste input "[DOMAIN_NAME]"
type input "[URL][DOMAIN_NAME]"
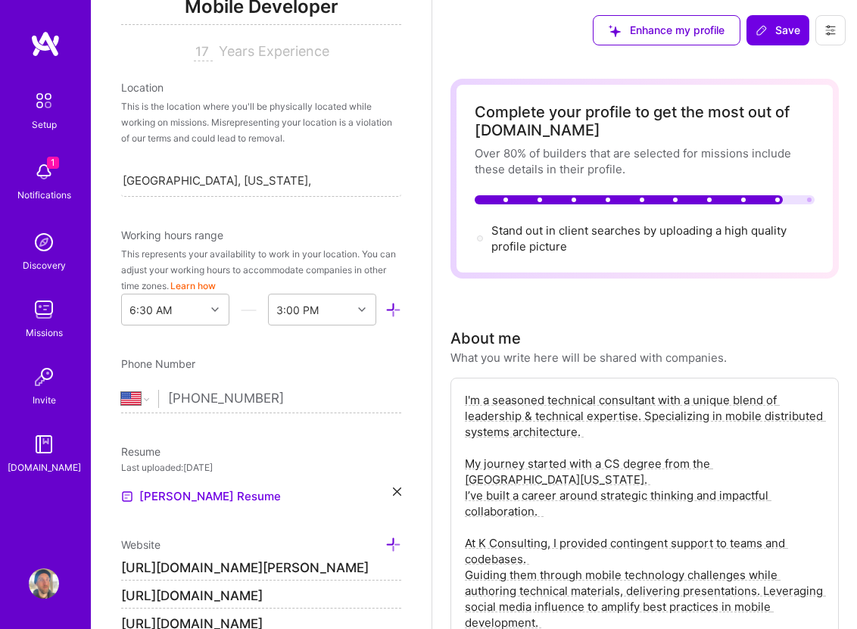
scroll to position [336, 0]
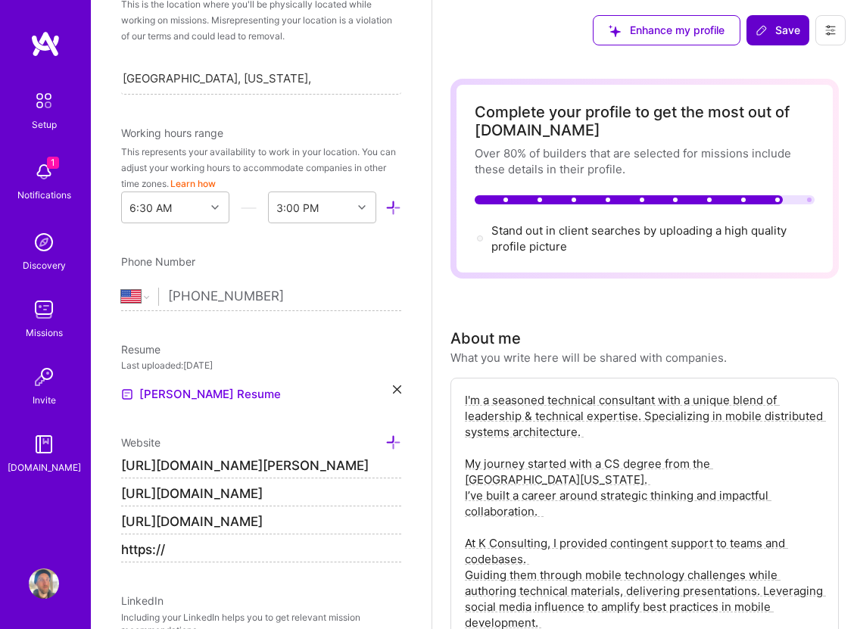
click at [782, 17] on button "Save" at bounding box center [777, 30] width 63 height 30
click at [187, 555] on input "https://" at bounding box center [261, 550] width 280 height 24
type input "h"
click at [777, 23] on span "Save" at bounding box center [777, 30] width 45 height 15
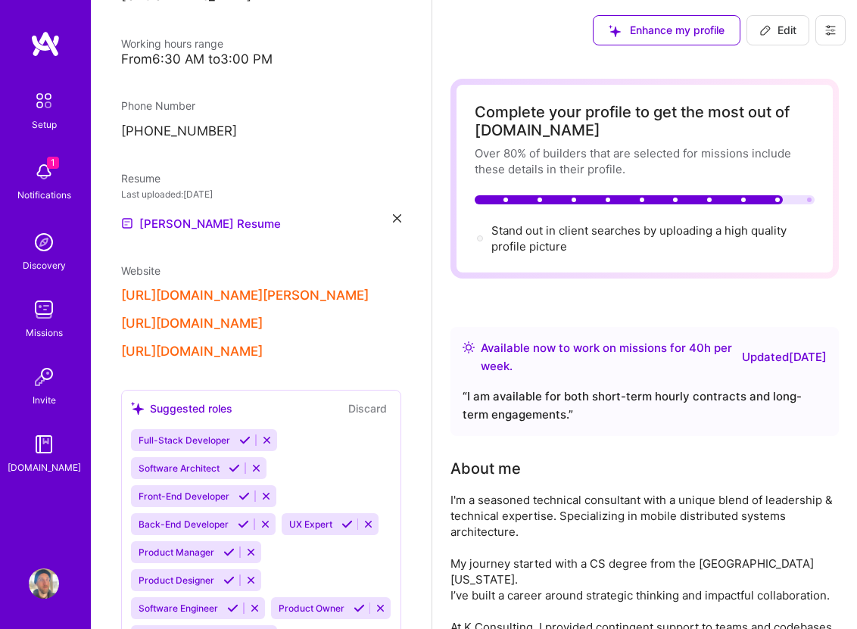
scroll to position [303, 0]
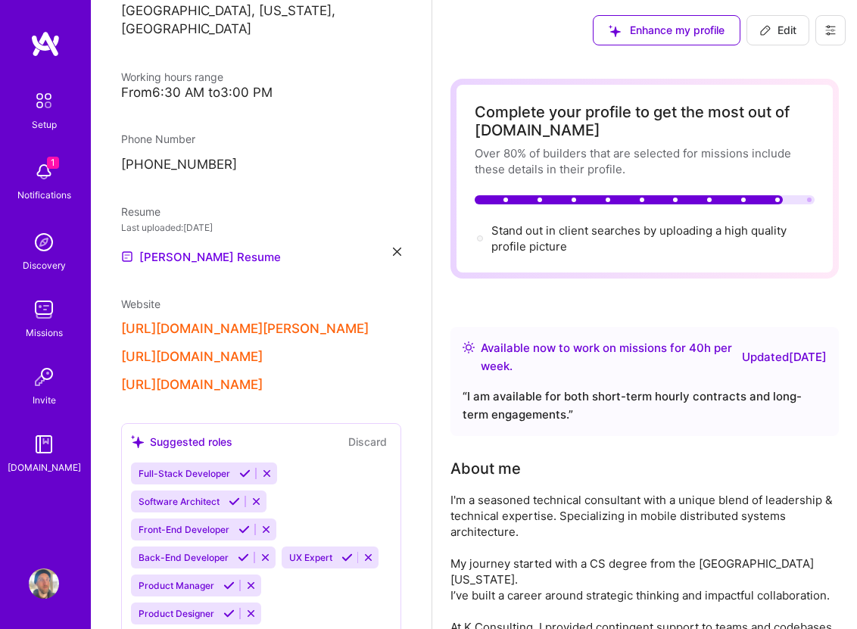
click at [233, 321] on button "[URL][DOMAIN_NAME][PERSON_NAME]" at bounding box center [245, 329] width 248 height 16
click at [233, 349] on button "[URL][DOMAIN_NAME]" at bounding box center [192, 357] width 142 height 16
click at [43, 179] on img at bounding box center [44, 172] width 30 height 30
click at [575, 233] on div "Stand out in client searches by uploading a high quality profile picture" at bounding box center [652, 239] width 323 height 32
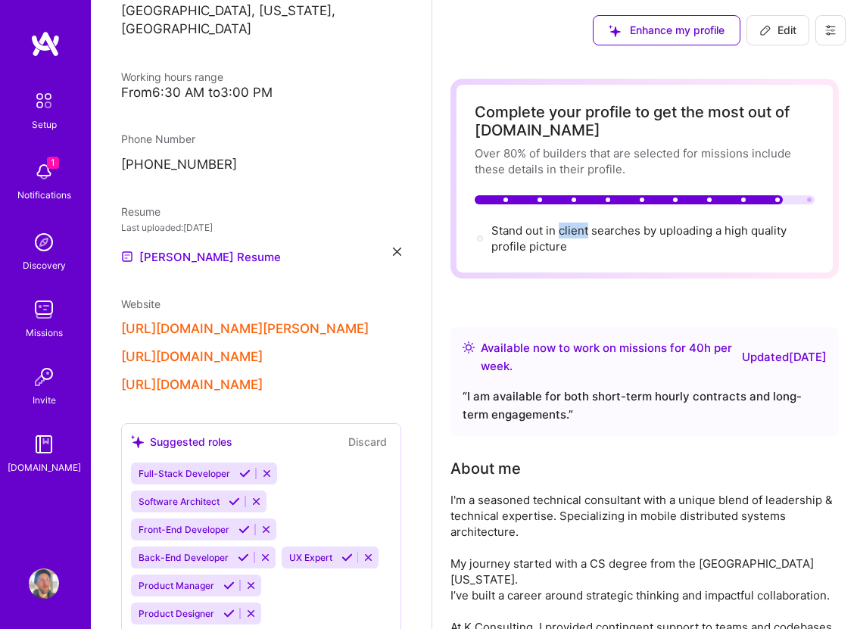
click at [575, 233] on div "Stand out in client searches by uploading a high quality profile picture" at bounding box center [652, 239] width 323 height 32
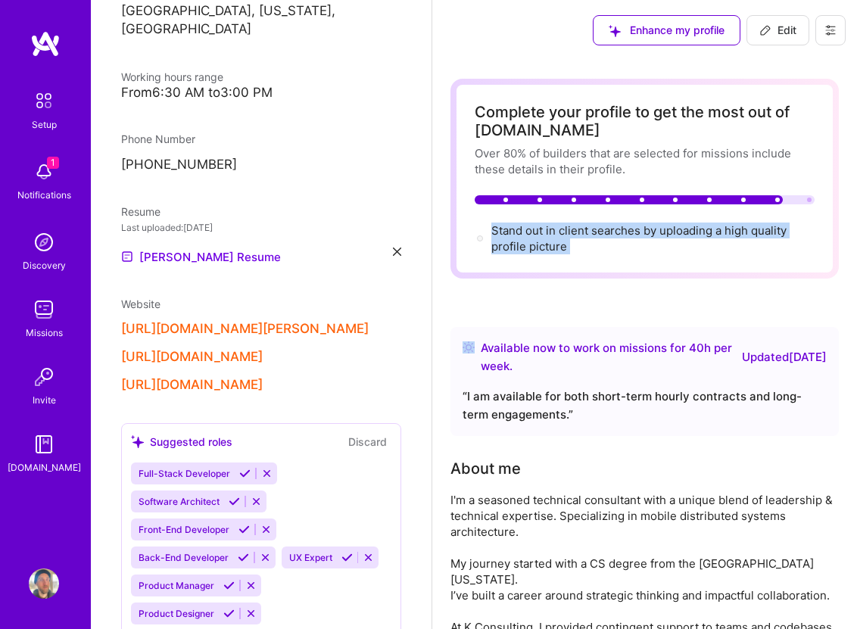
click at [575, 233] on div "Stand out in client searches by uploading a high quality profile picture" at bounding box center [652, 239] width 323 height 32
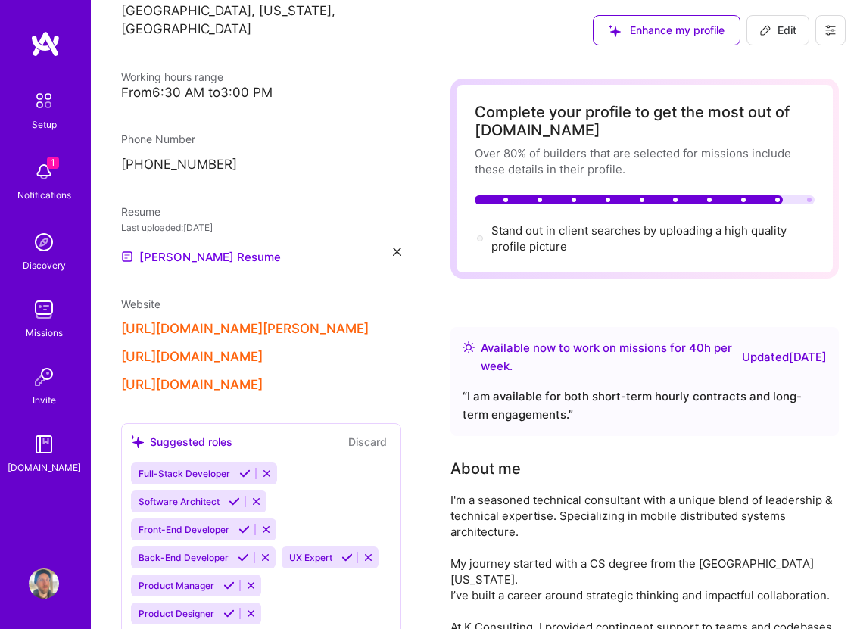
scroll to position [0, 0]
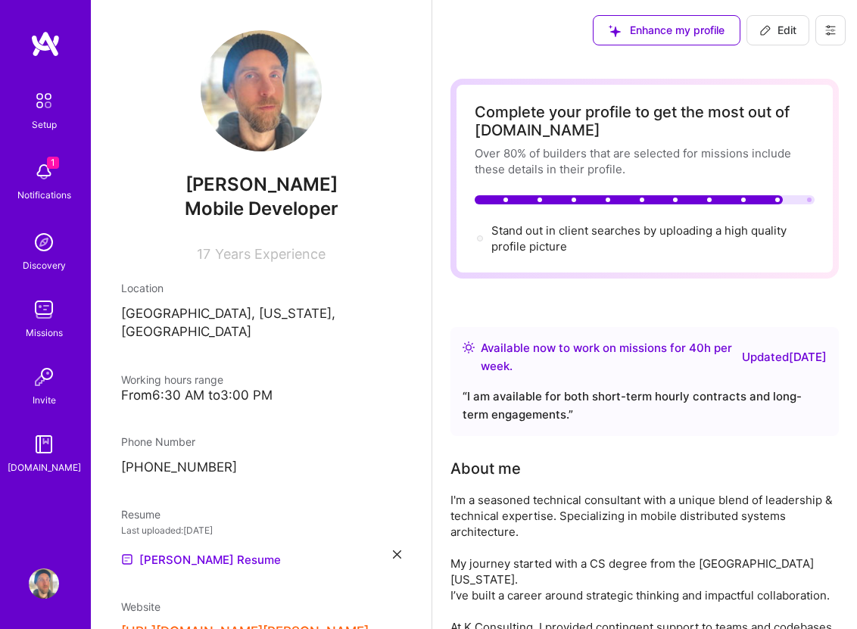
click at [782, 30] on span "Edit" at bounding box center [777, 30] width 37 height 15
select select "US"
select select "Right Now"
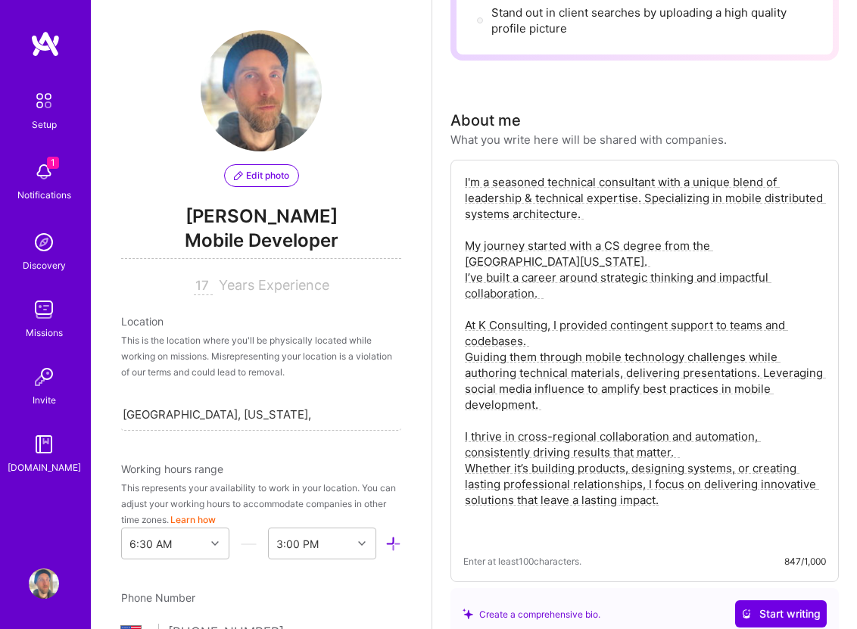
scroll to position [219, 0]
click at [659, 392] on textarea "I'm a seasoned technical consultant with a unique blend of leadership & technic…" at bounding box center [644, 356] width 363 height 369
click at [607, 323] on textarea "I'm a seasoned technical consultant with a unique blend of leadership & technic…" at bounding box center [644, 356] width 363 height 369
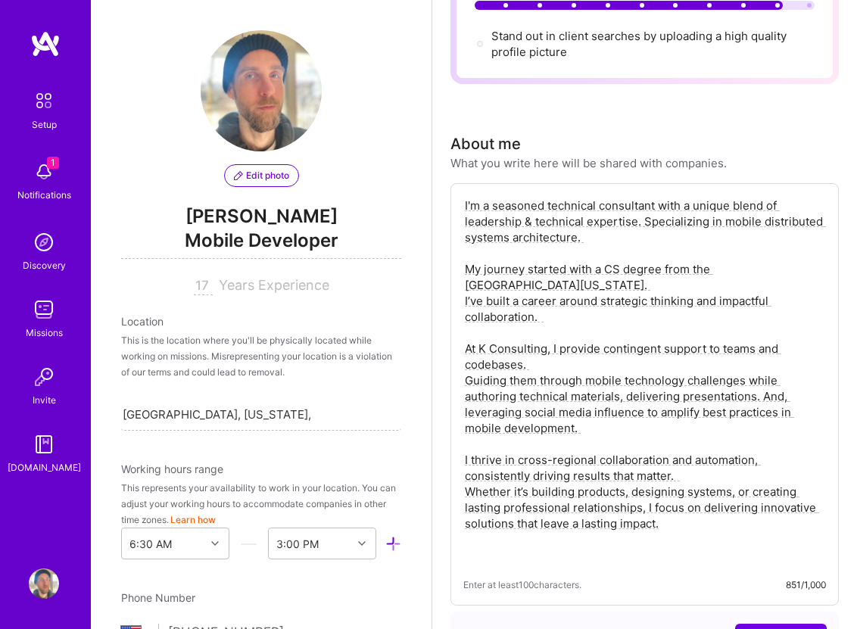
scroll to position [0, 0]
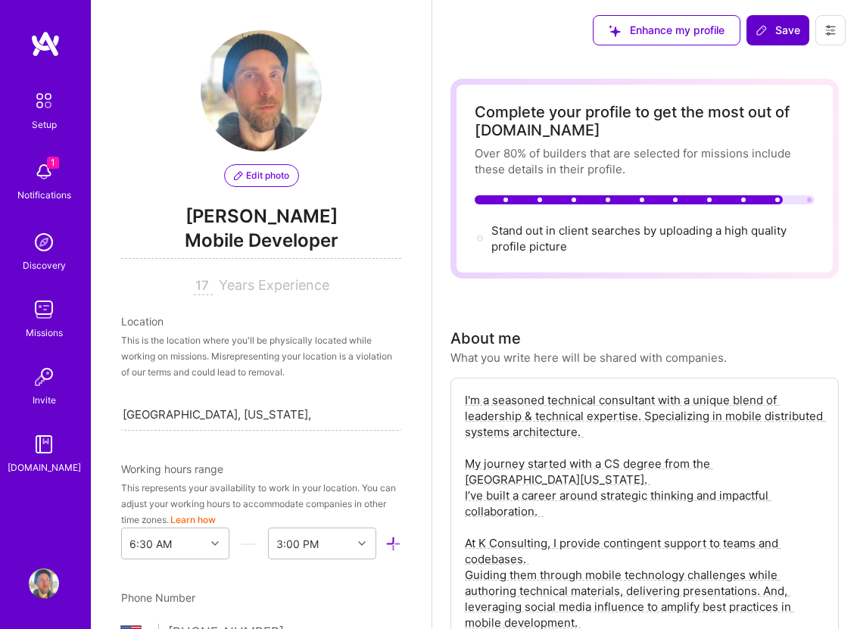
type textarea "I'm a seasoned technical consultant with a unique blend of leadership & technic…"
click at [784, 31] on span "Save" at bounding box center [777, 30] width 45 height 15
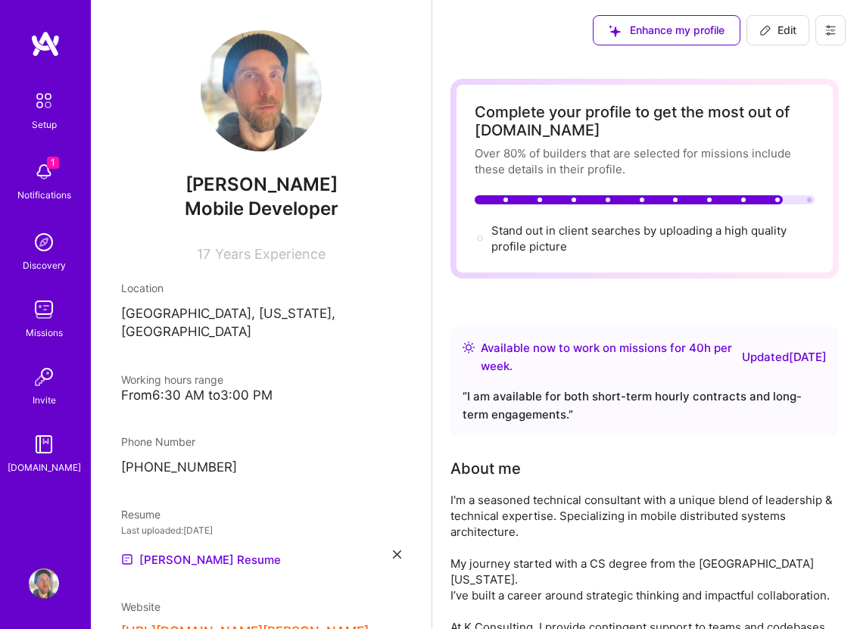
click at [48, 174] on img at bounding box center [44, 172] width 30 height 30
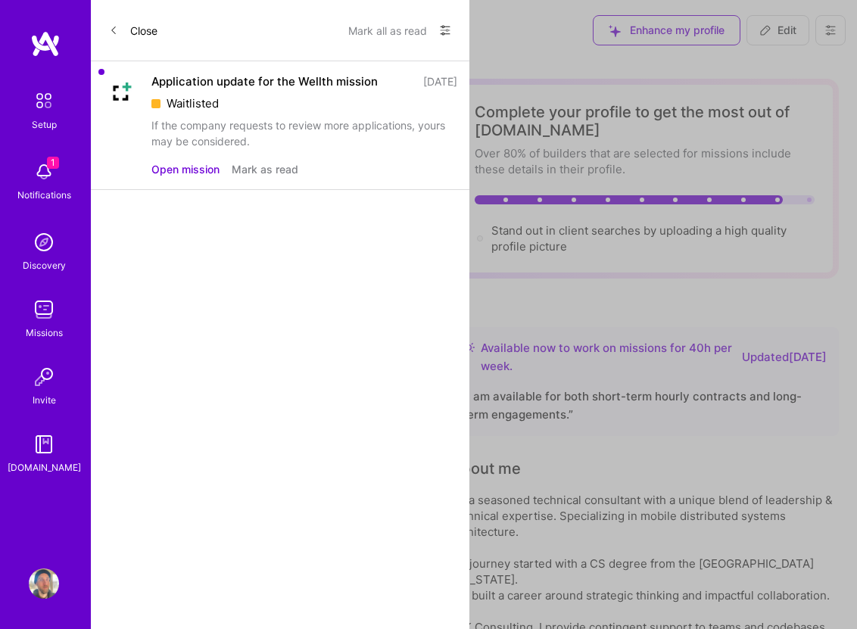
click at [263, 171] on button "Mark as read" at bounding box center [265, 169] width 67 height 16
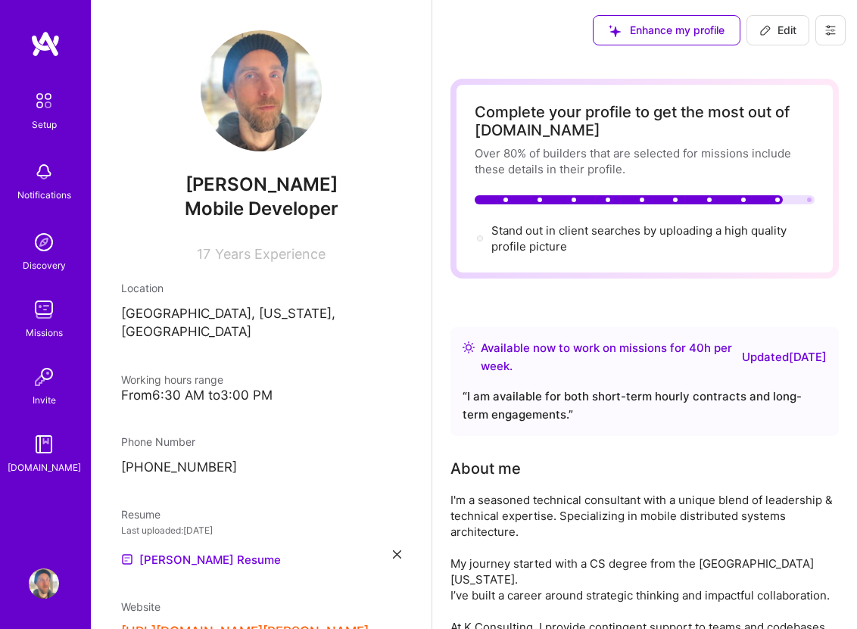
click at [45, 583] on img at bounding box center [44, 583] width 30 height 30
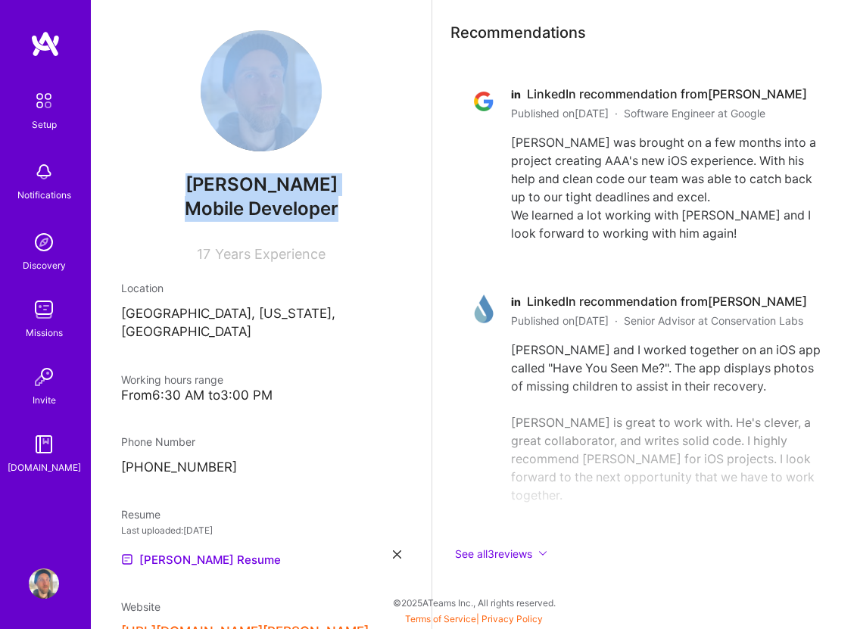
drag, startPoint x: 152, startPoint y: 97, endPoint x: 265, endPoint y: 225, distance: 170.5
click at [265, 225] on div "[PERSON_NAME] Mobile Developer 17 Years Experience" at bounding box center [261, 146] width 280 height 232
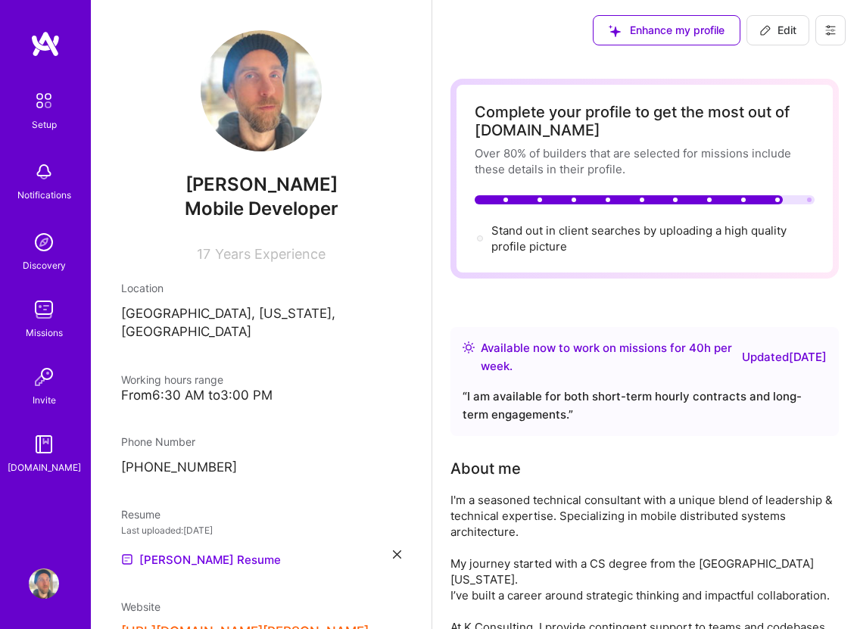
click at [778, 27] on span "Edit" at bounding box center [777, 30] width 37 height 15
select select "US"
select select "Right Now"
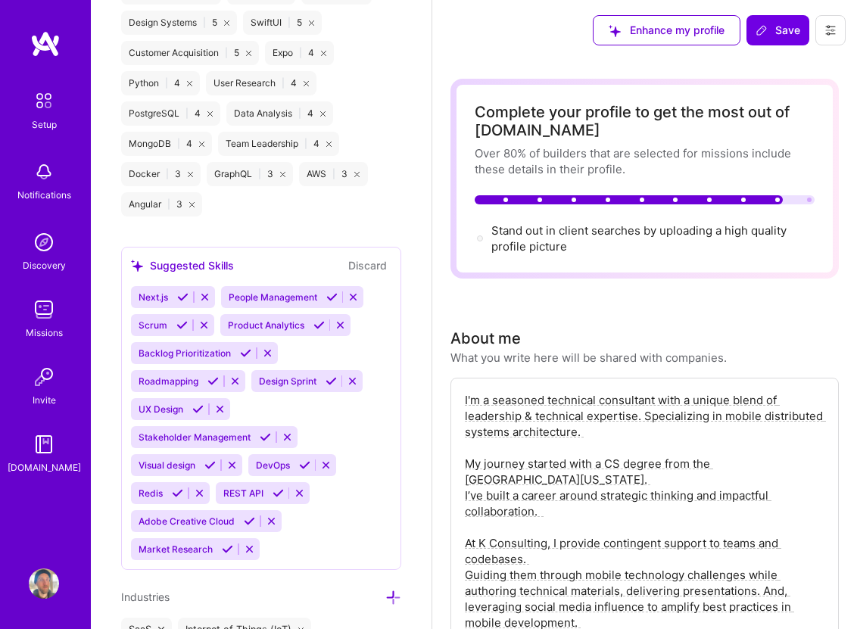
scroll to position [2247, 0]
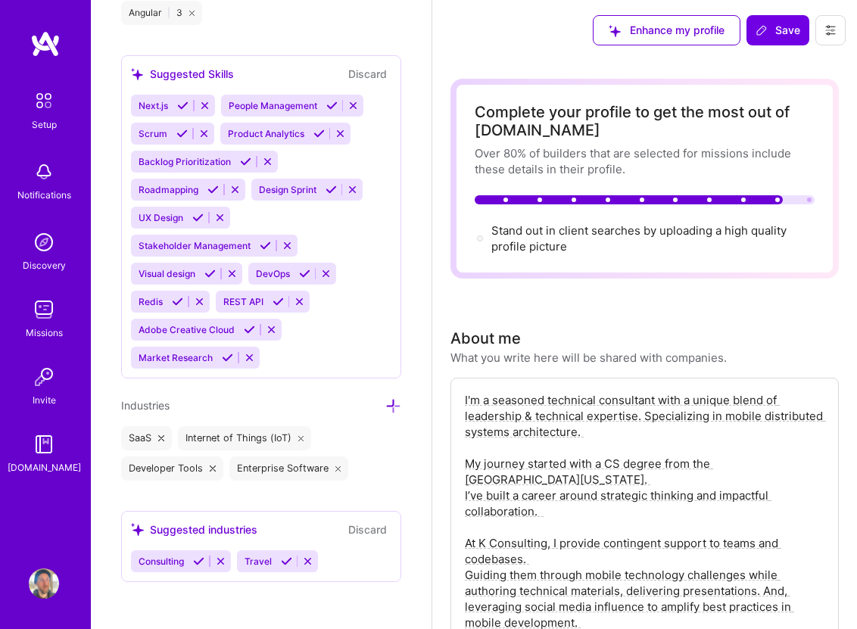
click at [44, 45] on img at bounding box center [45, 43] width 30 height 27
click at [39, 102] on img at bounding box center [44, 101] width 32 height 32
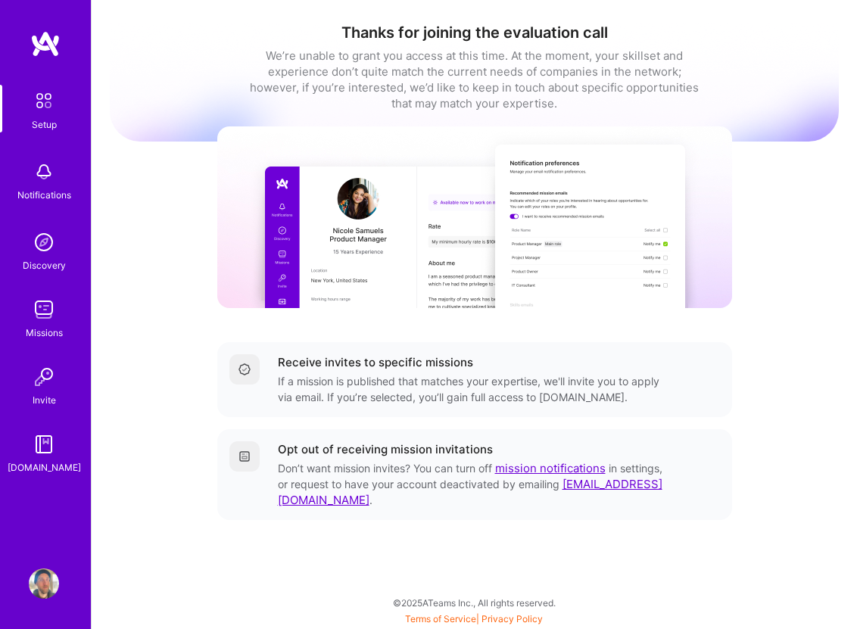
click at [46, 593] on img at bounding box center [44, 583] width 30 height 30
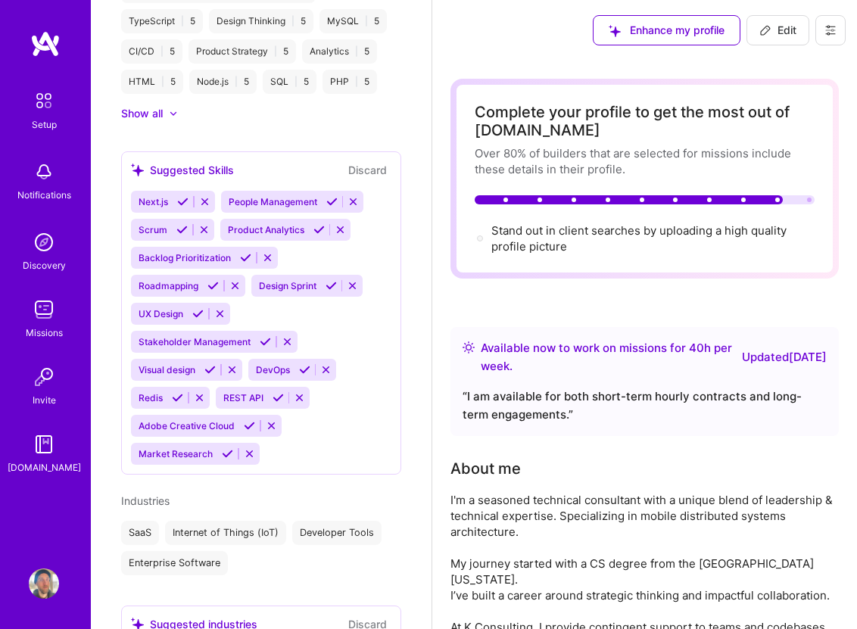
scroll to position [1286, 0]
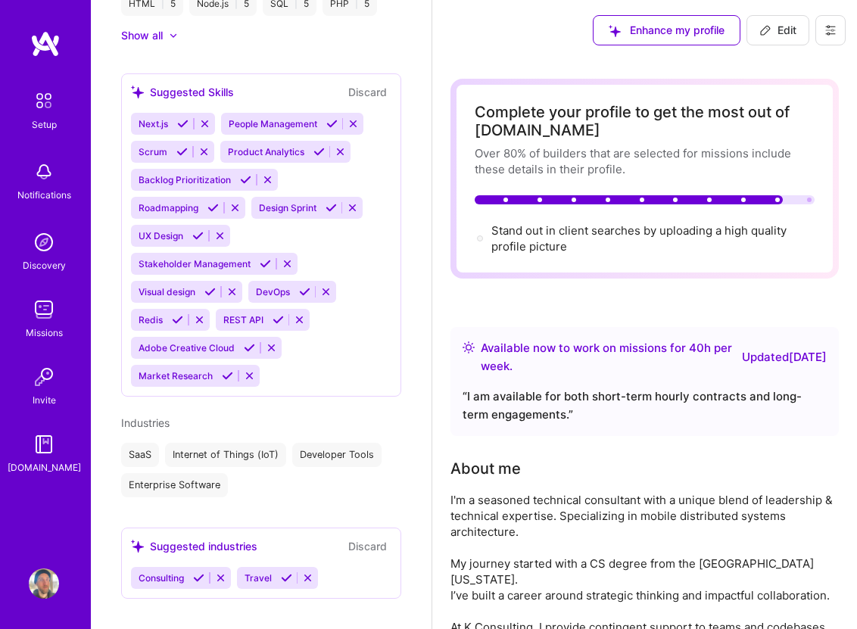
click at [851, 42] on div "Enhance my profile Edit" at bounding box center [719, 30] width 276 height 61
click at [833, 24] on icon at bounding box center [830, 30] width 12 height 12
click at [814, 69] on button "Settings" at bounding box center [789, 64] width 114 height 39
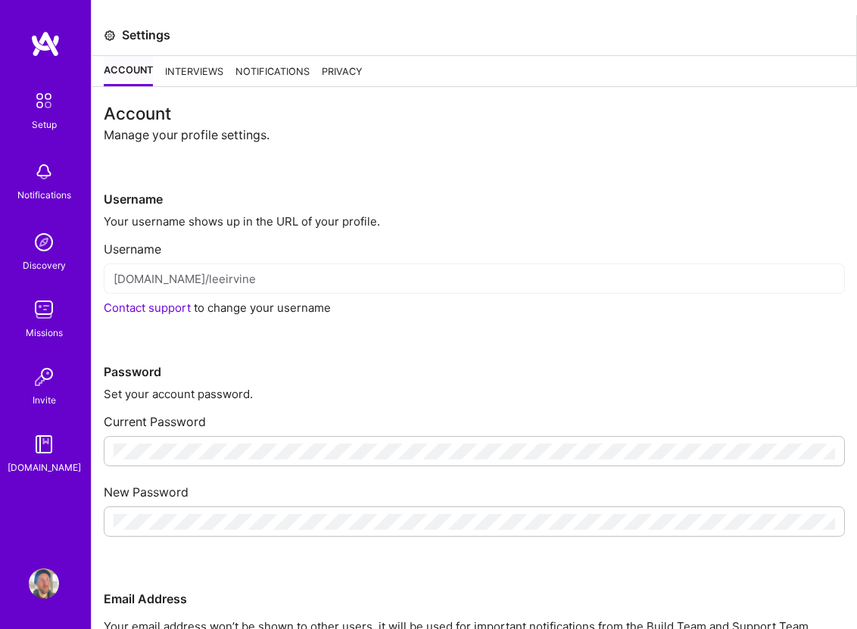
click at [195, 76] on div "Interviews" at bounding box center [194, 71] width 58 height 30
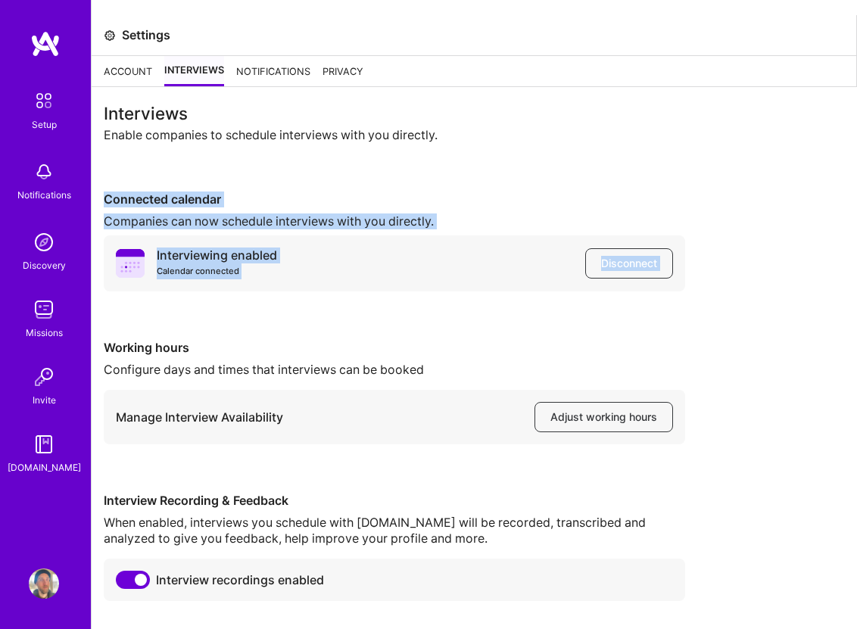
drag, startPoint x: 229, startPoint y: 178, endPoint x: 319, endPoint y: 303, distance: 154.4
click at [319, 303] on div "Interviews Enable companies to schedule interviews with you directly. Connected…" at bounding box center [474, 353] width 741 height 496
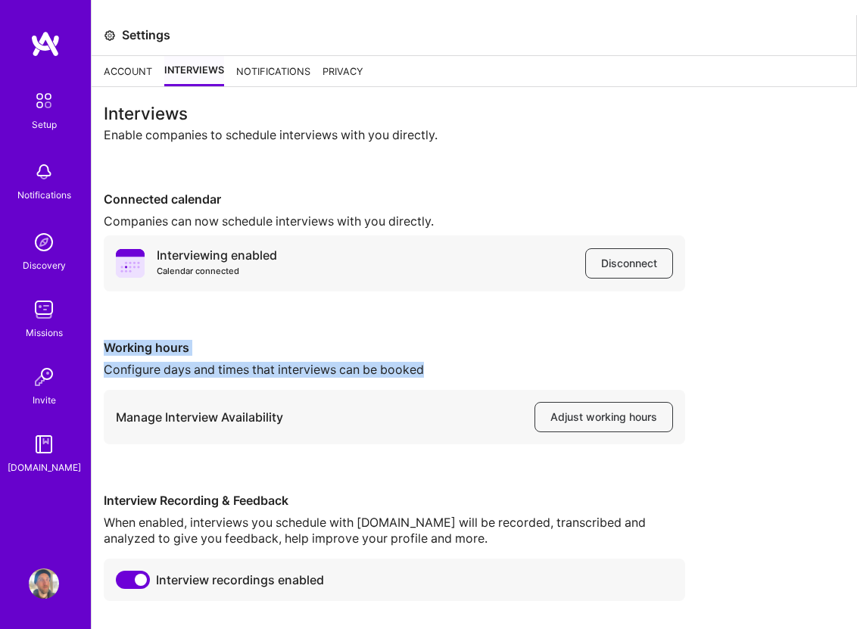
drag, startPoint x: 191, startPoint y: 312, endPoint x: 345, endPoint y: 379, distance: 168.5
click at [345, 379] on div "Interviews Enable companies to schedule interviews with you directly. Connected…" at bounding box center [474, 353] width 741 height 496
click at [345, 379] on div "Working hours Configure days and times that interviews can be booked Manage Int…" at bounding box center [394, 392] width 581 height 104
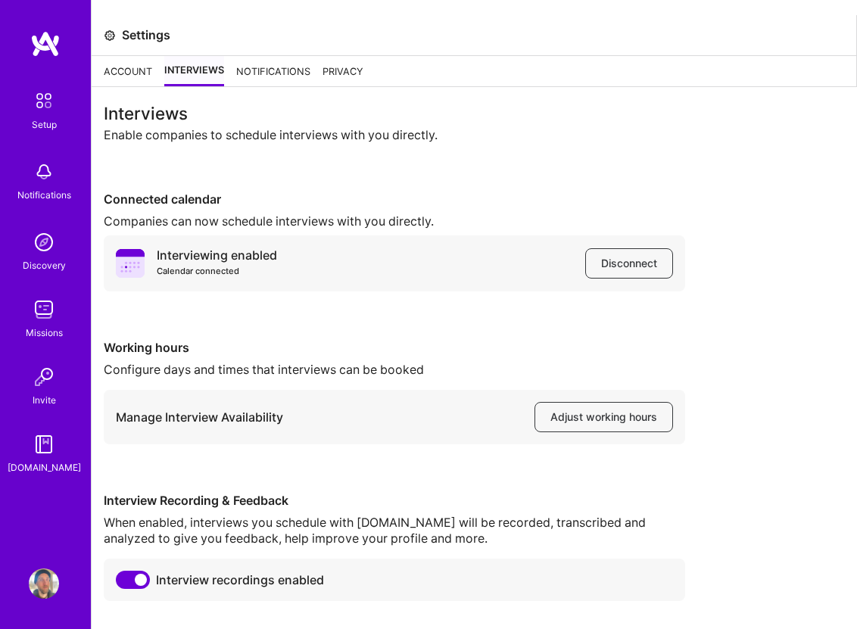
click at [234, 261] on div "Interviewing enabled Calendar connected" at bounding box center [217, 264] width 120 height 32
drag, startPoint x: 234, startPoint y: 261, endPoint x: 281, endPoint y: 282, distance: 51.2
click at [281, 282] on div "Interviewing enabled Calendar connected Disconnect" at bounding box center [394, 263] width 581 height 56
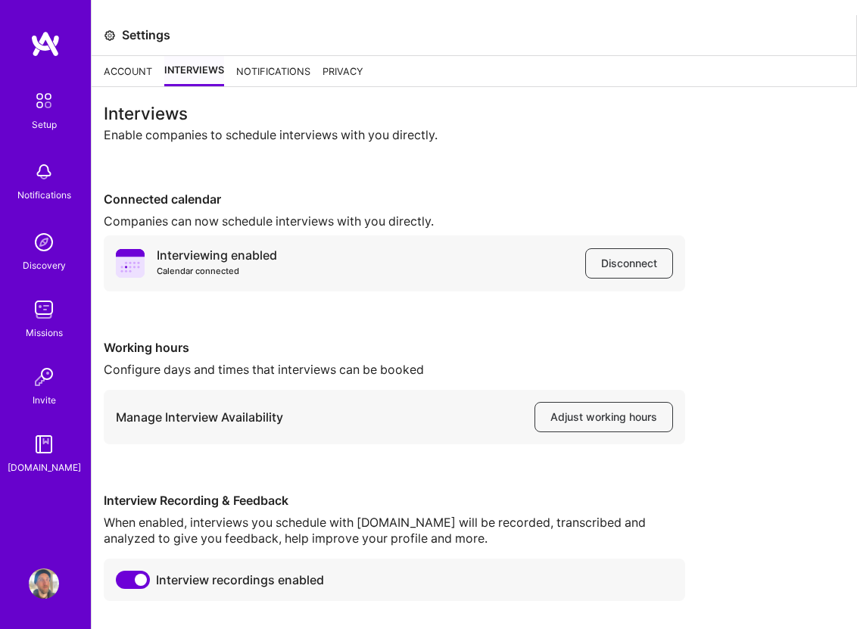
click at [135, 260] on icon at bounding box center [130, 263] width 29 height 29
click at [628, 272] on button "Disconnect" at bounding box center [629, 263] width 88 height 30
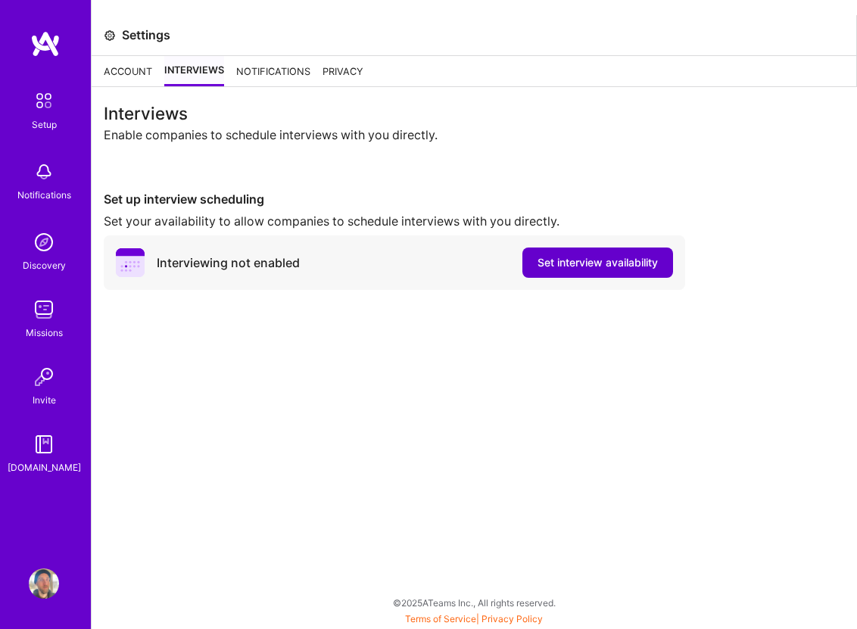
click at [578, 263] on span "Set interview availability" at bounding box center [597, 262] width 120 height 15
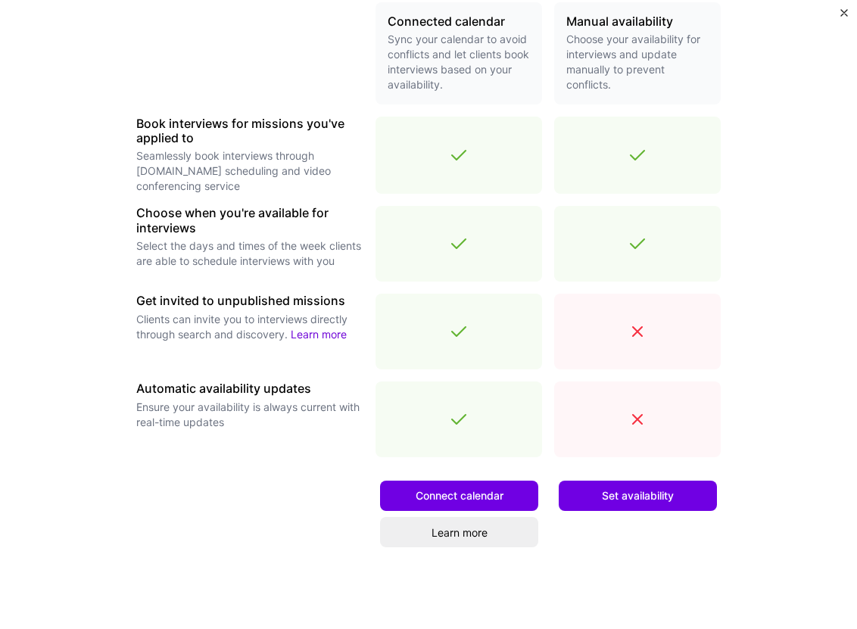
scroll to position [431, 0]
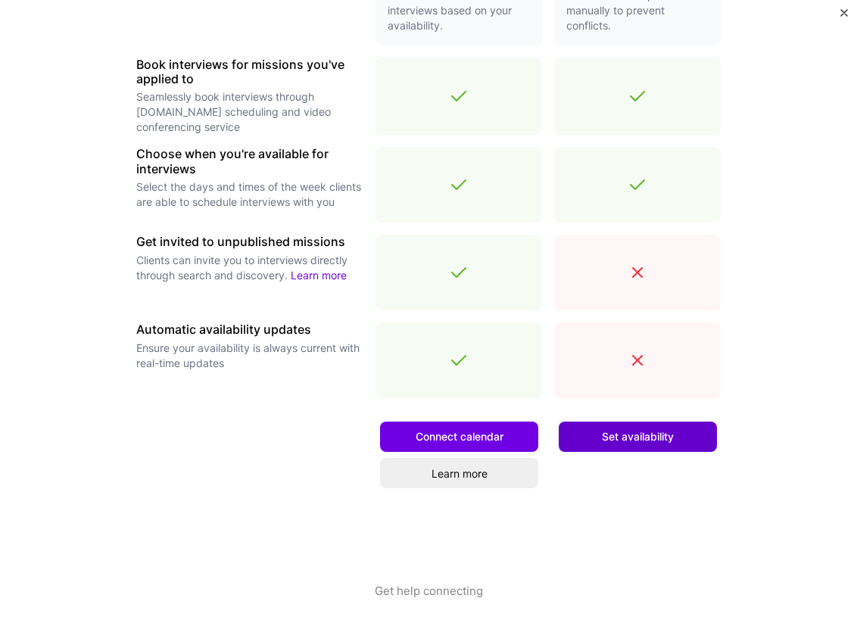
click at [663, 445] on button "Set availability" at bounding box center [638, 437] width 158 height 30
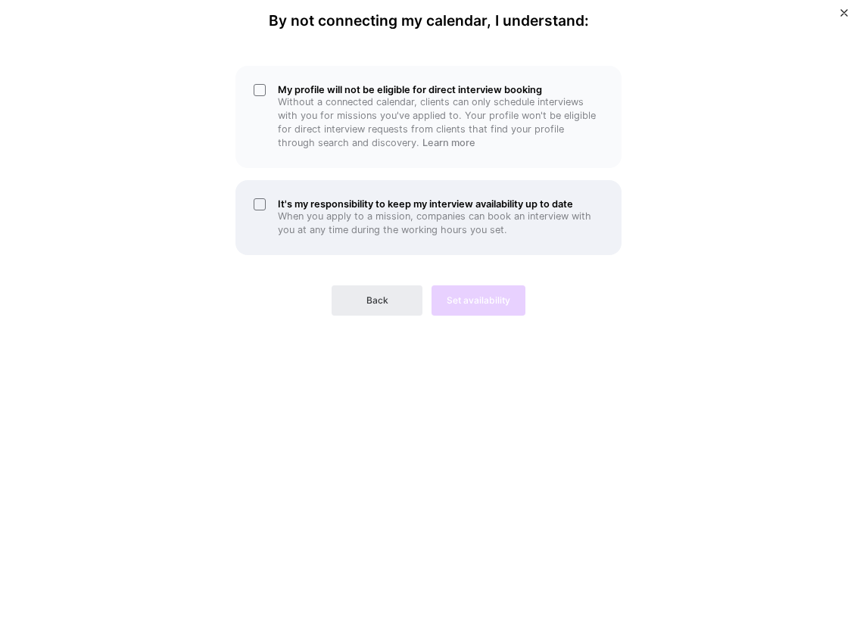
click at [403, 218] on p "When you apply to a mission, companies can book an interview with you at any ti…" at bounding box center [440, 223] width 325 height 27
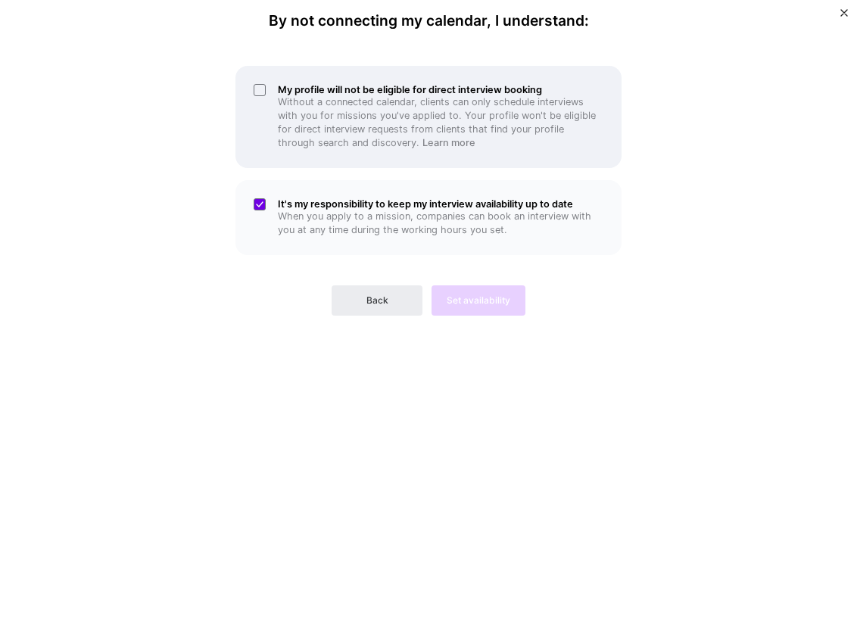
click at [372, 120] on p "Without a connected calendar, clients can only schedule interviews with you for…" at bounding box center [440, 122] width 325 height 54
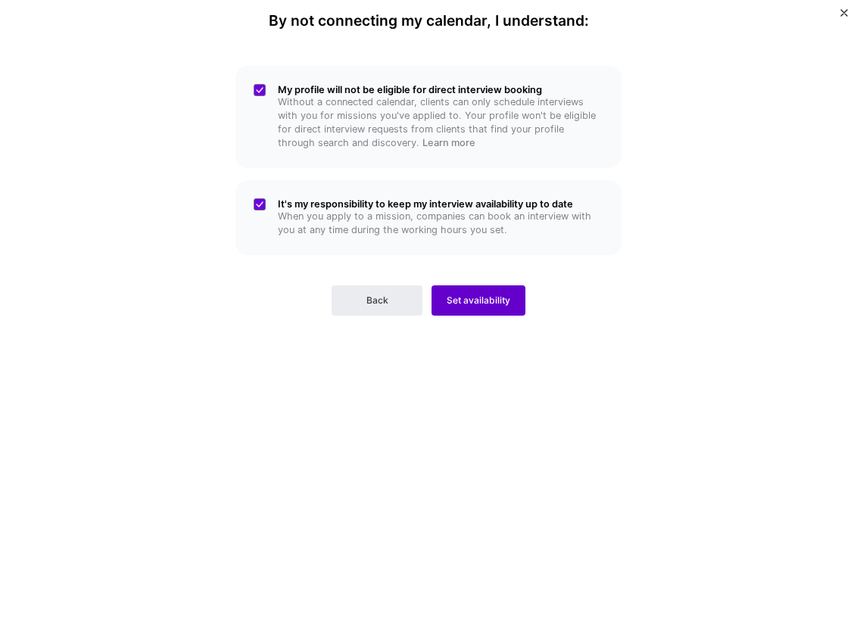
click at [453, 295] on span "Set availability" at bounding box center [479, 301] width 64 height 14
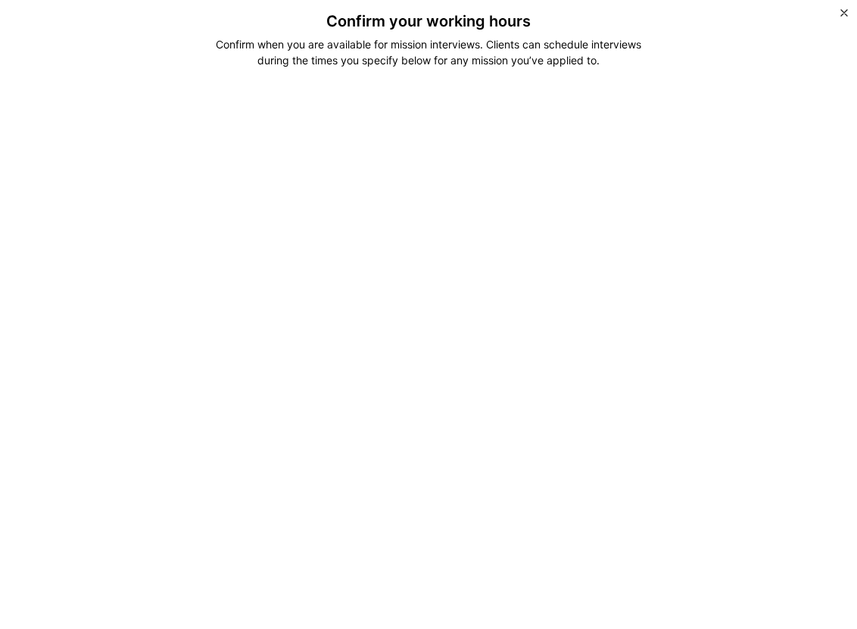
scroll to position [396, 0]
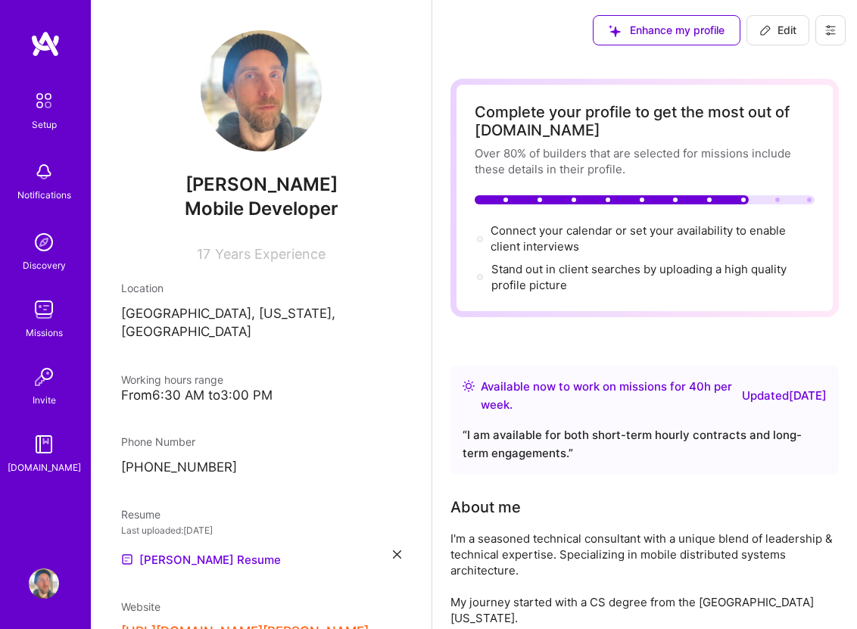
click at [823, 34] on button at bounding box center [830, 30] width 30 height 30
click at [802, 70] on button "Settings" at bounding box center [789, 64] width 114 height 39
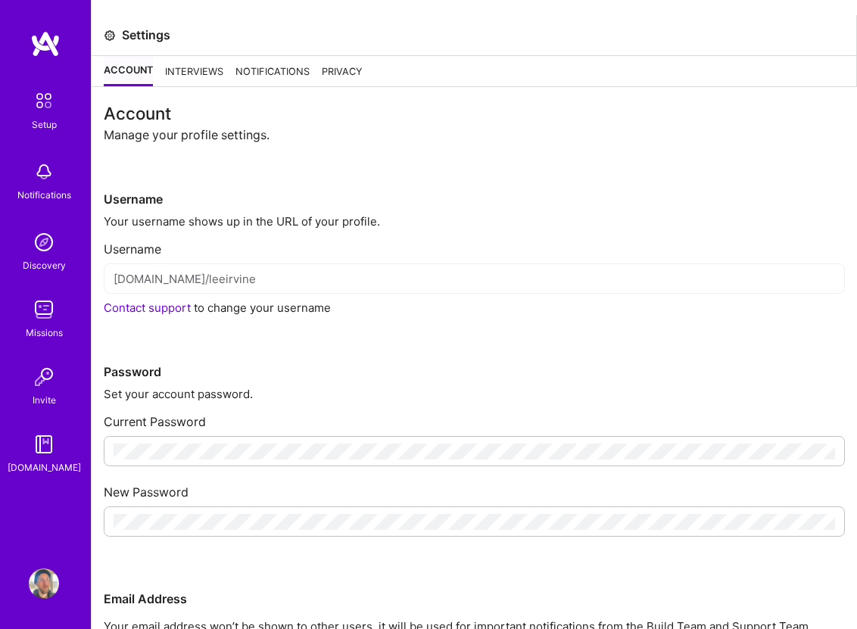
click at [205, 75] on div "Interviews" at bounding box center [194, 71] width 58 height 30
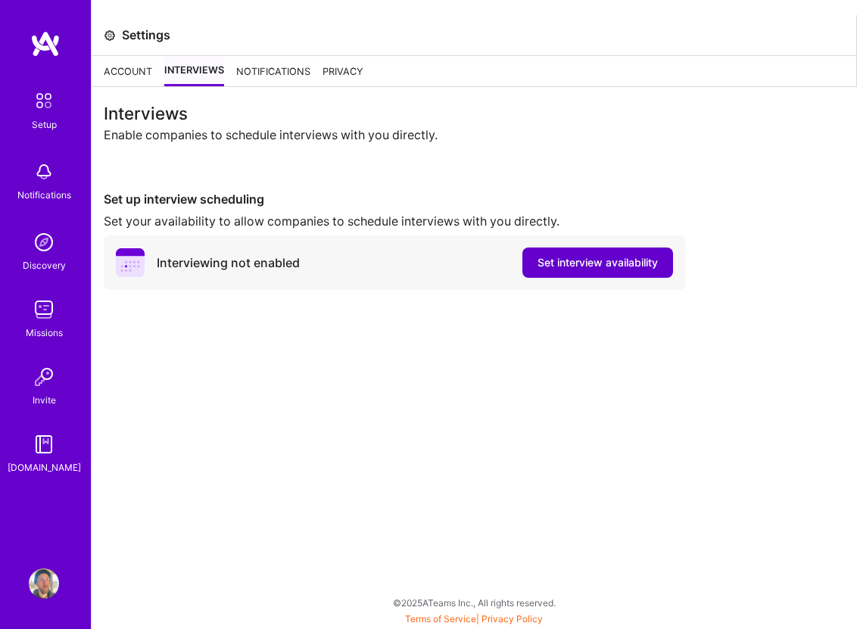
click at [619, 260] on span "Set interview availability" at bounding box center [597, 262] width 120 height 15
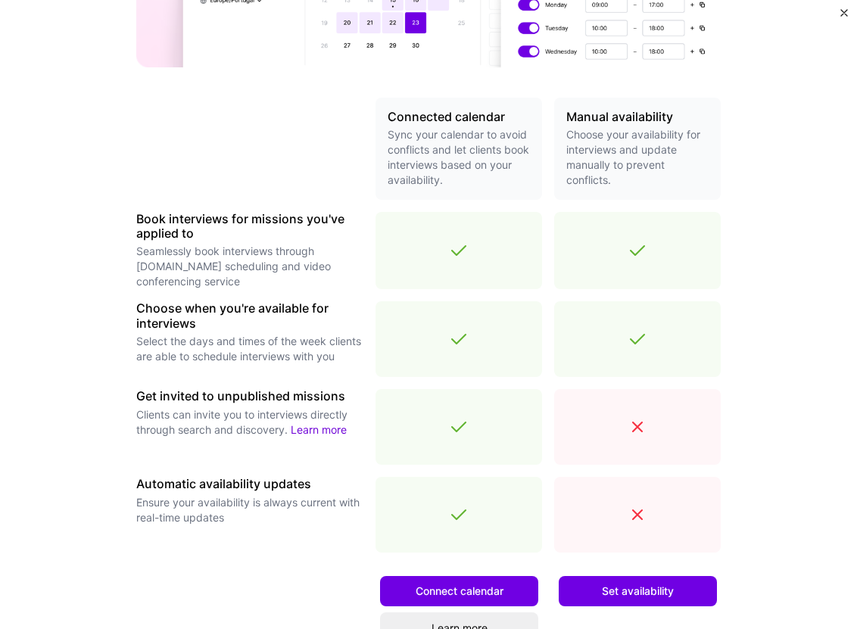
scroll to position [431, 0]
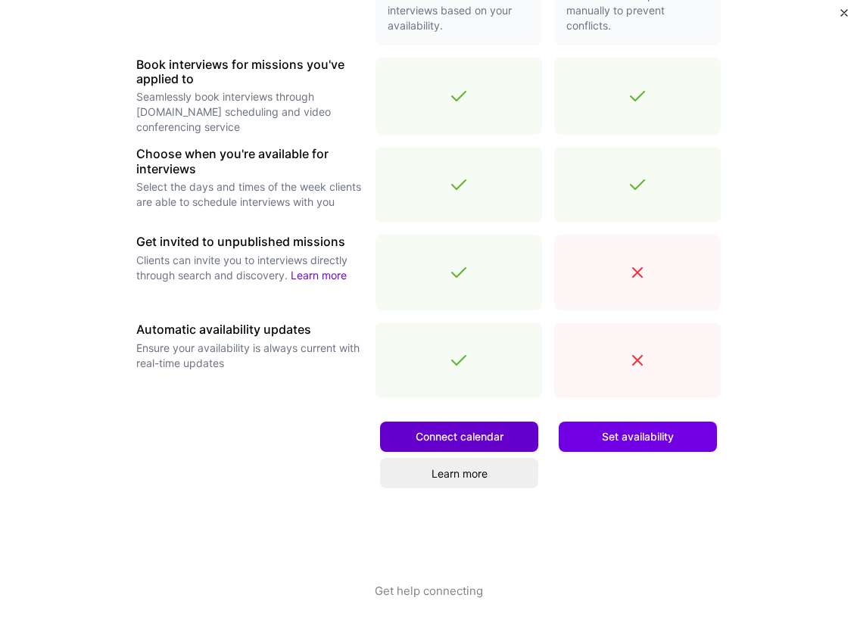
click at [423, 425] on button "Connect calendar" at bounding box center [459, 437] width 158 height 30
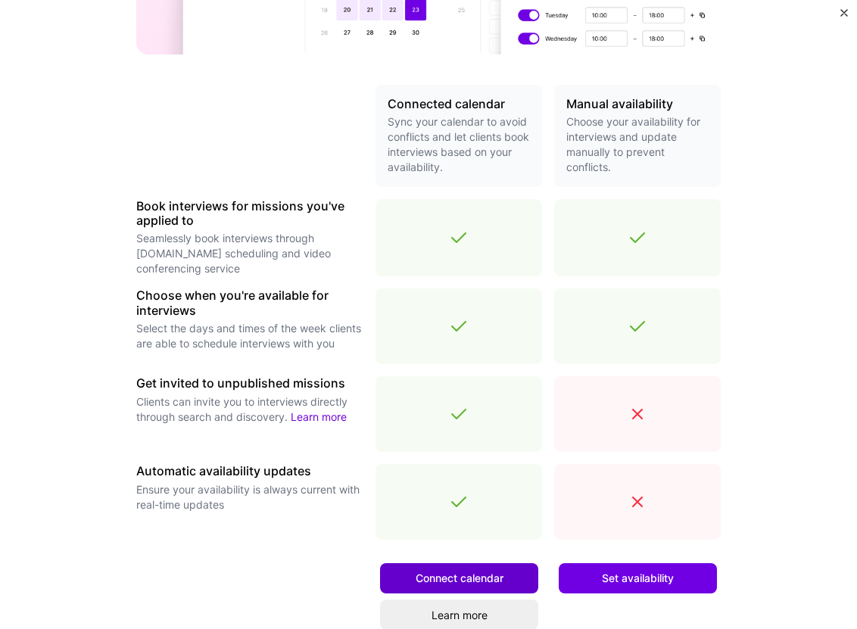
scroll to position [0, 0]
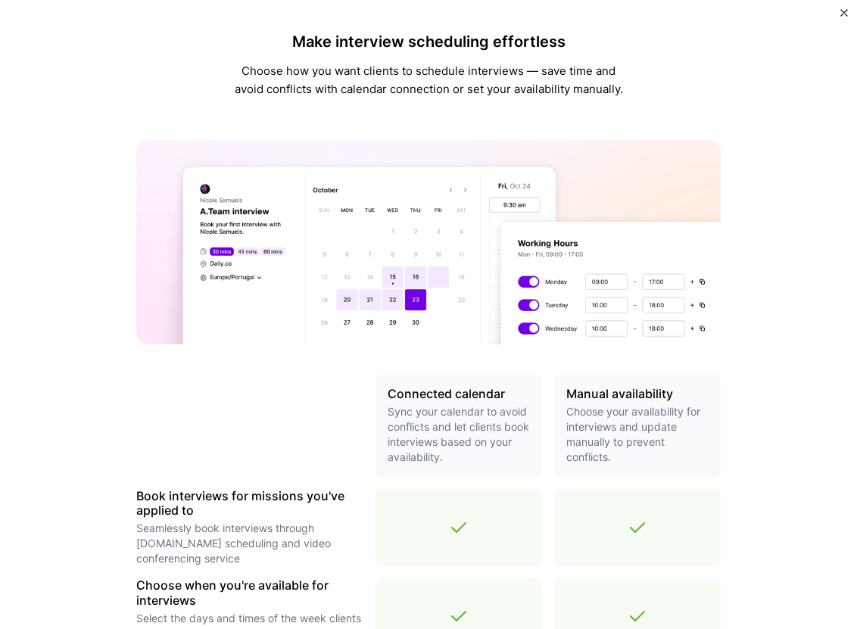
click at [843, 2] on div "Make interview scheduling effortless Choose how you want clients to schedule in…" at bounding box center [428, 314] width 857 height 629
click at [843, 9] on img "Close" at bounding box center [844, 13] width 8 height 8
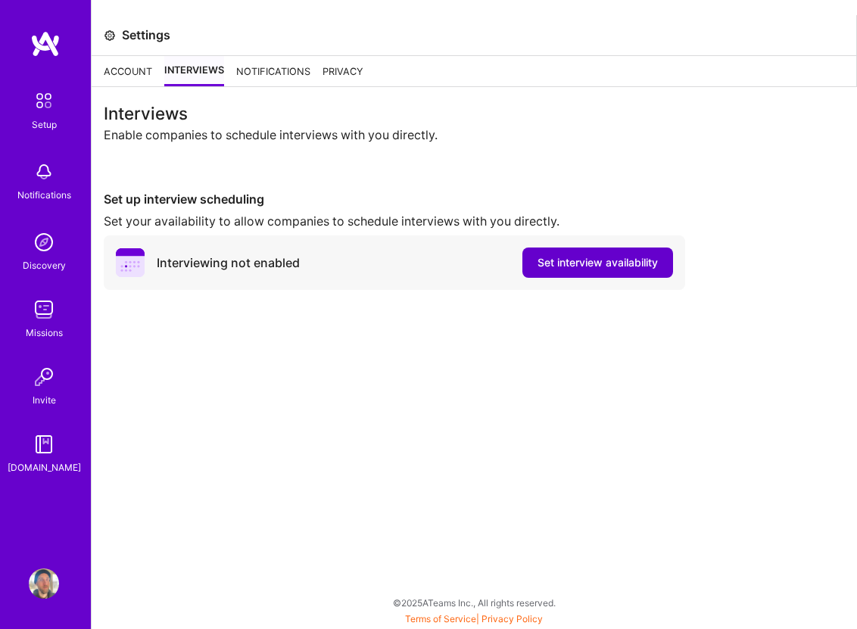
click at [566, 252] on button "Set interview availability" at bounding box center [597, 263] width 151 height 30
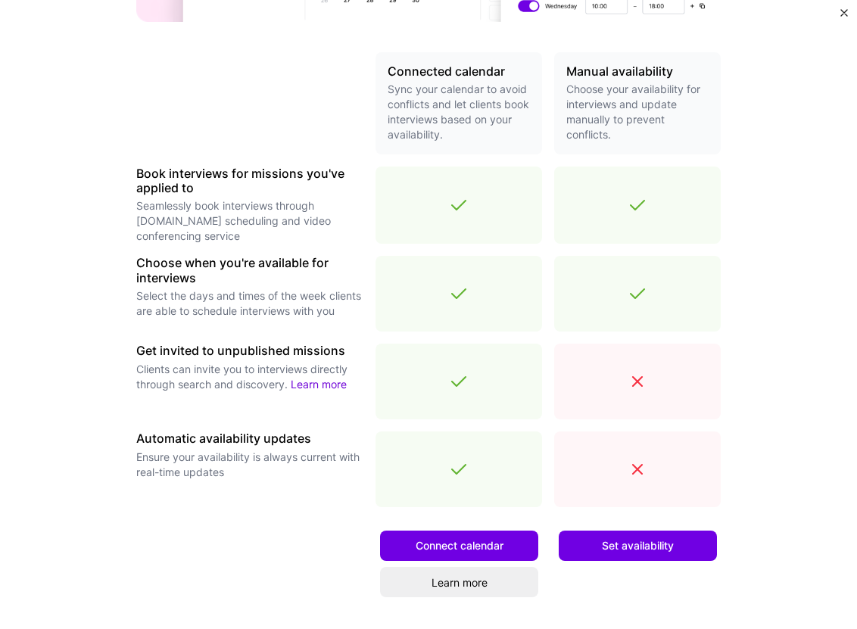
scroll to position [431, 0]
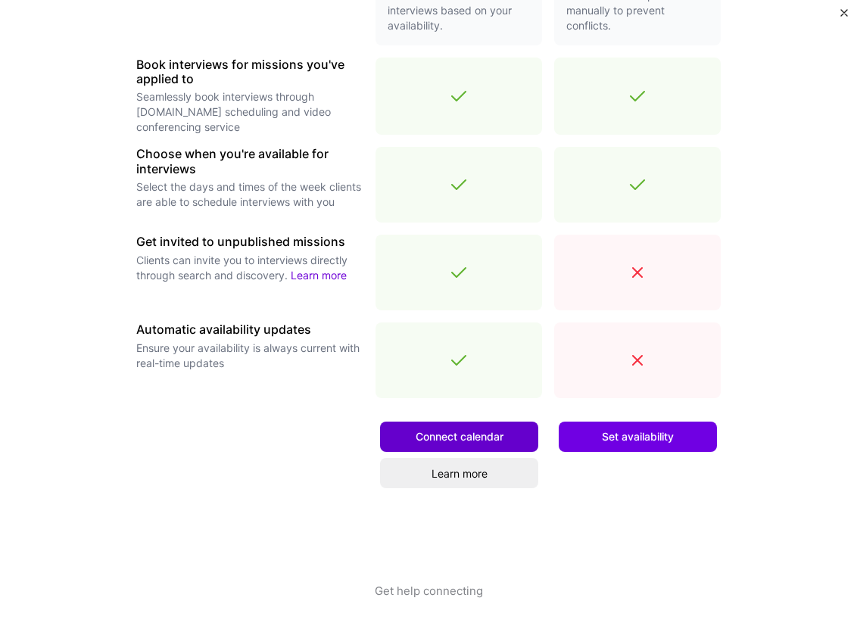
click at [448, 434] on span "Connect calendar" at bounding box center [460, 436] width 88 height 15
click at [464, 434] on span "Connect calendar" at bounding box center [460, 436] width 88 height 15
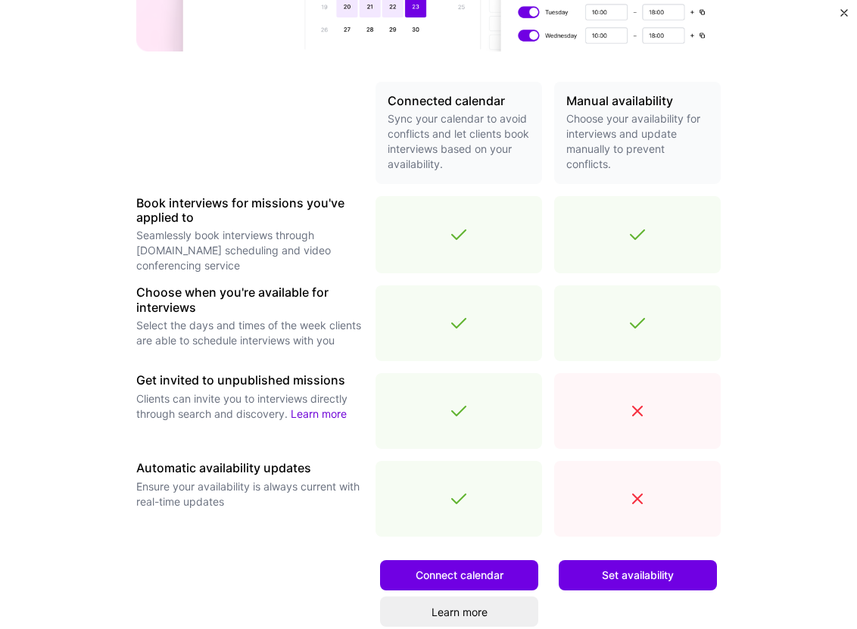
scroll to position [0, 0]
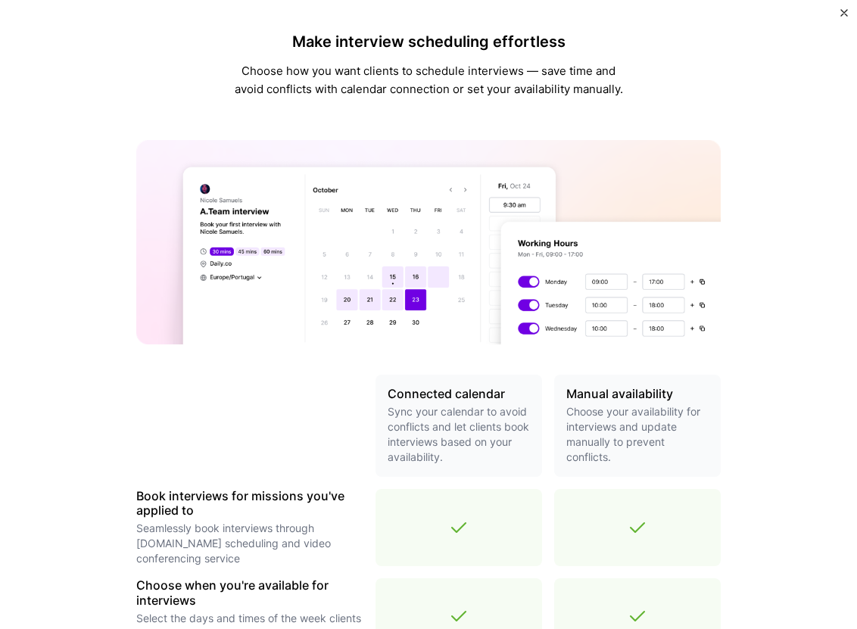
click at [842, 14] on img "Close" at bounding box center [844, 13] width 8 height 8
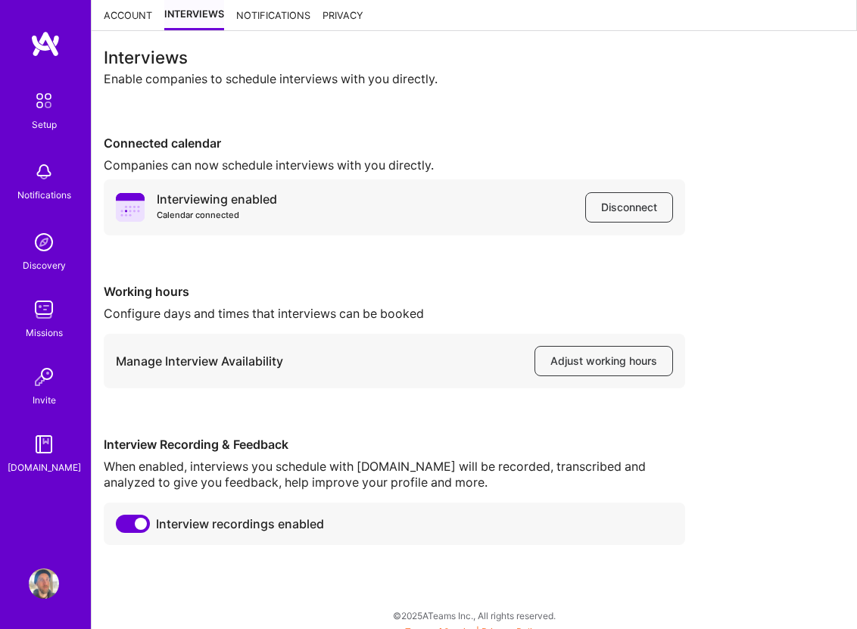
scroll to position [69, 0]
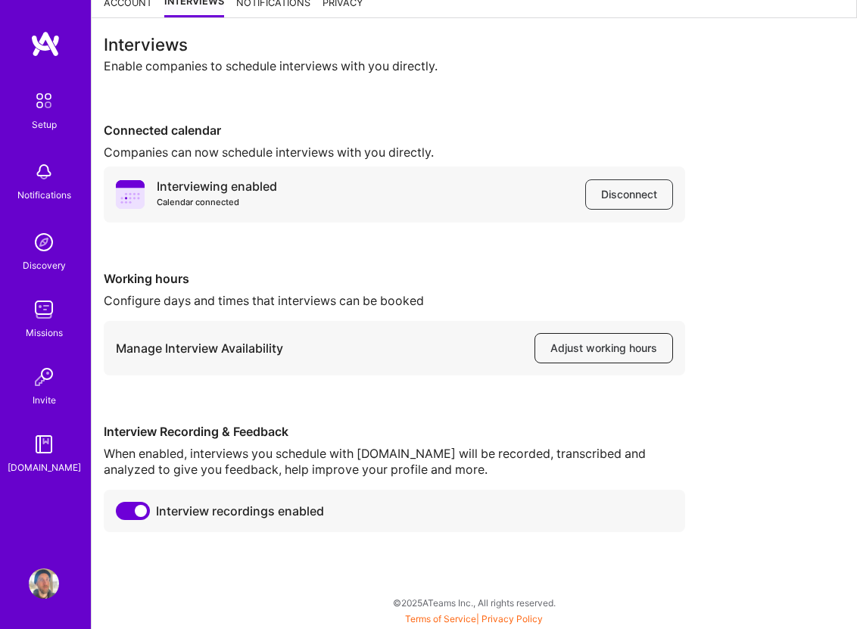
click at [608, 356] on button "Adjust working hours" at bounding box center [603, 348] width 139 height 30
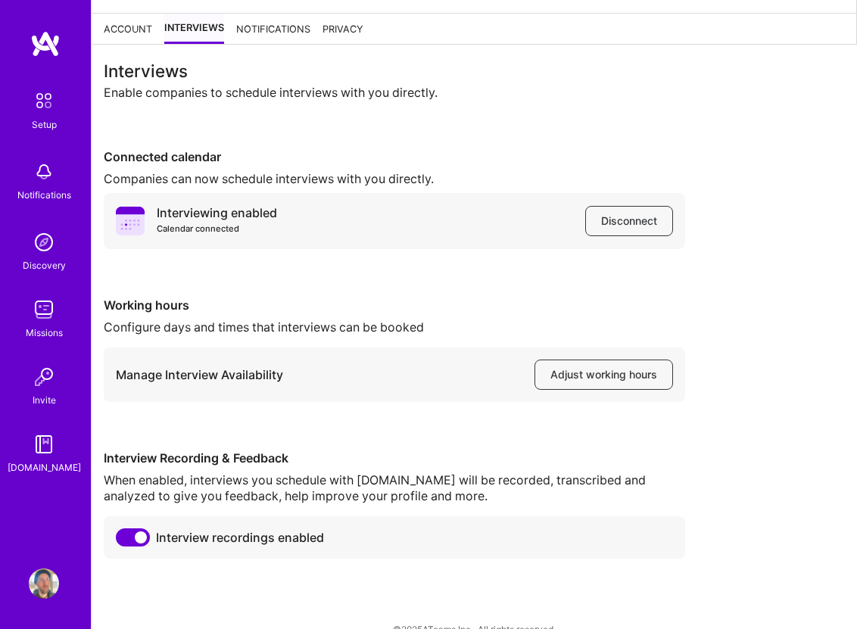
scroll to position [0, 0]
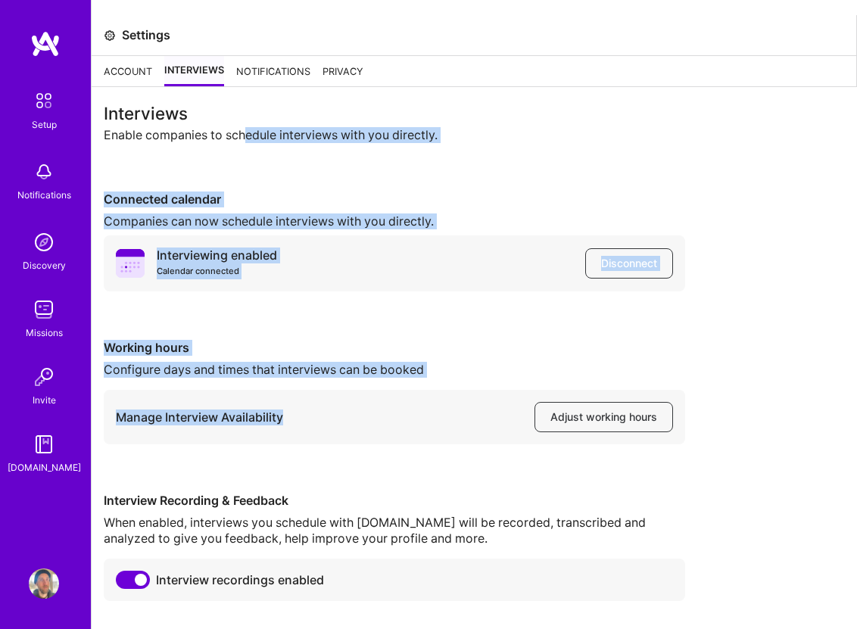
drag, startPoint x: 243, startPoint y: 132, endPoint x: 380, endPoint y: 431, distance: 328.2
click at [380, 431] on div "Interviews Enable companies to schedule interviews with you directly. Connected…" at bounding box center [474, 353] width 741 height 496
click at [380, 431] on div "Manage Interview Availability Adjust working hours" at bounding box center [394, 417] width 581 height 54
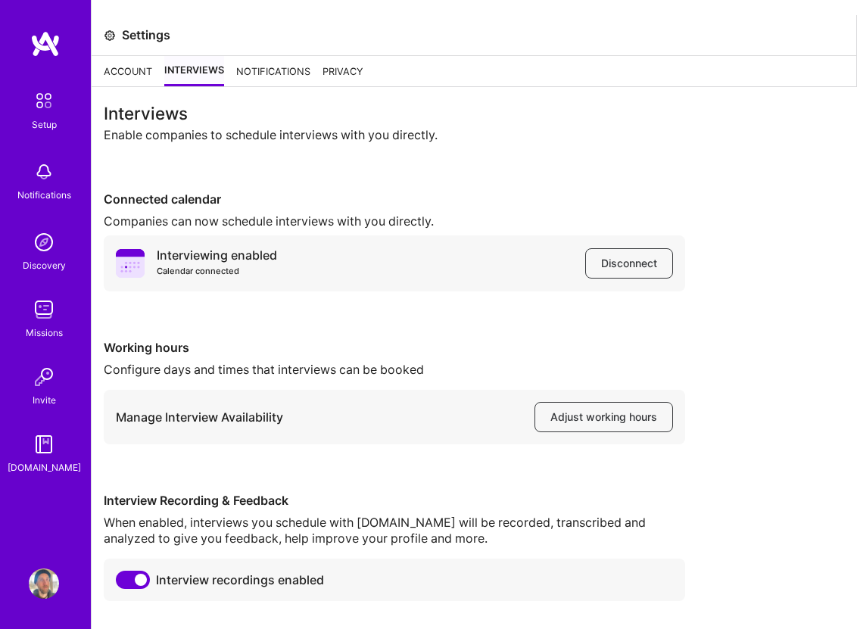
click at [306, 79] on div "Notifications" at bounding box center [273, 71] width 74 height 30
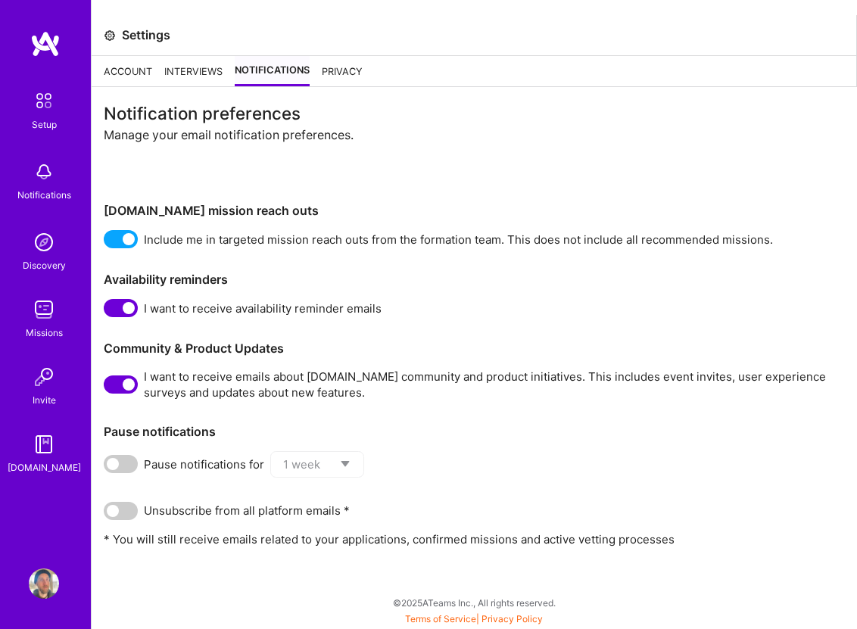
click at [344, 73] on div "Privacy" at bounding box center [342, 71] width 41 height 30
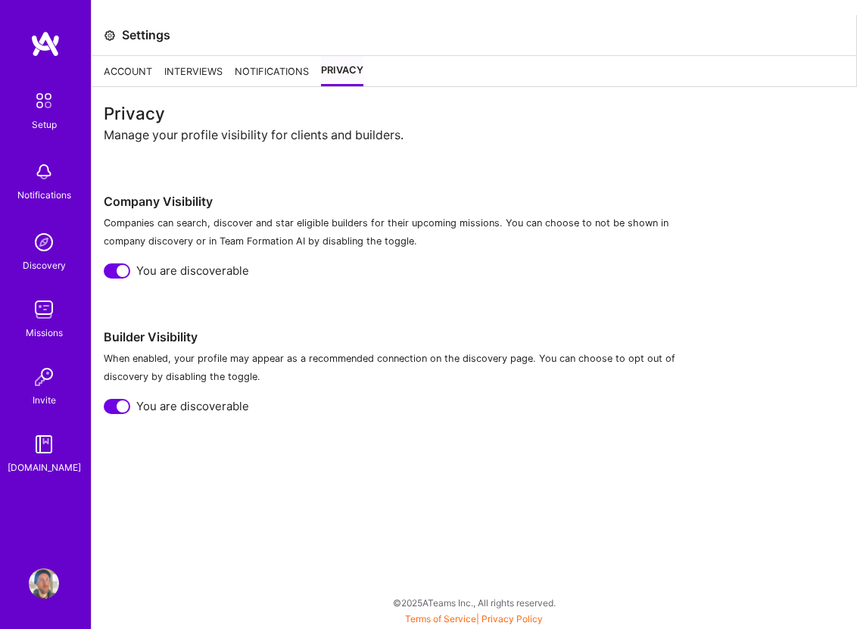
click at [290, 70] on div "Notifications" at bounding box center [272, 71] width 74 height 30
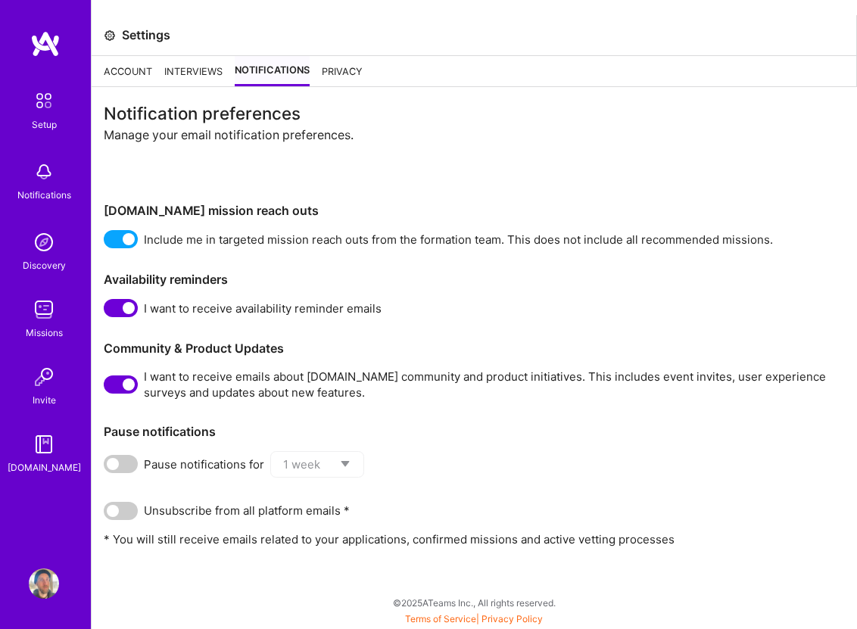
click at [535, 219] on div "Notification preferences Manage your email notification preferences. A.Team mis…" at bounding box center [474, 326] width 741 height 442
